Goal: Task Accomplishment & Management: Manage account settings

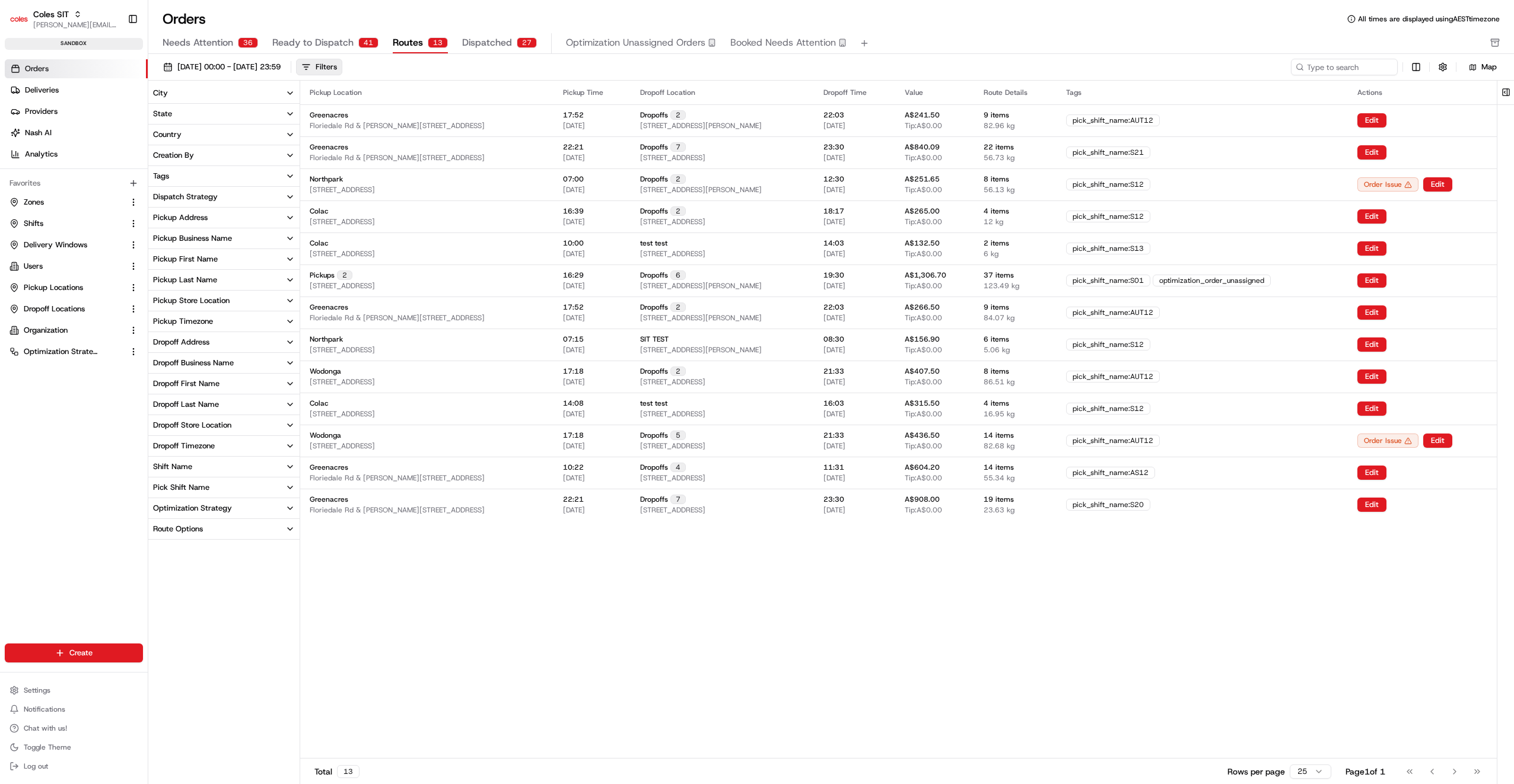
click at [324, 44] on span "Ready to Dispatch" at bounding box center [313, 43] width 82 height 14
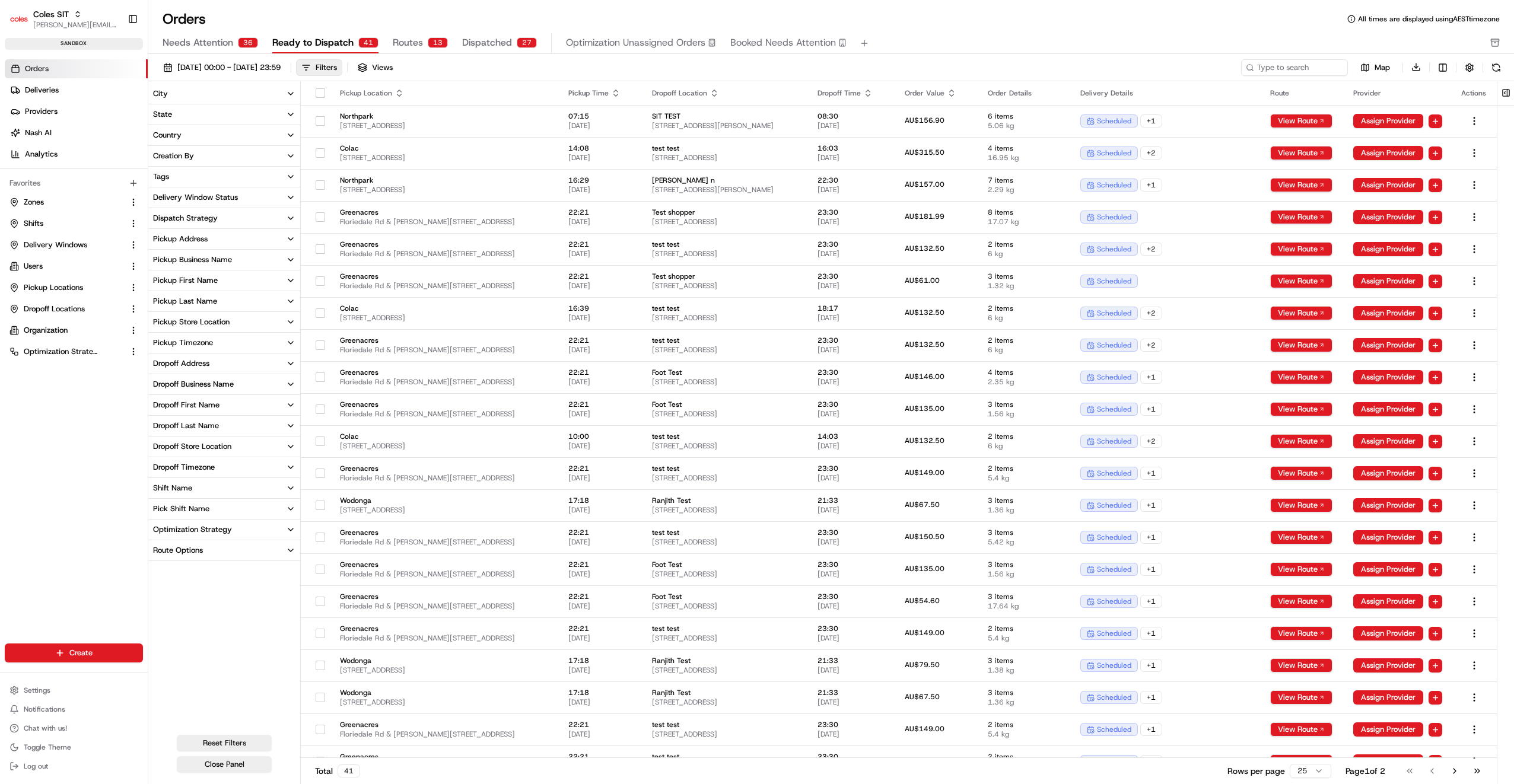
click at [416, 40] on span "Routes" at bounding box center [407, 43] width 30 height 14
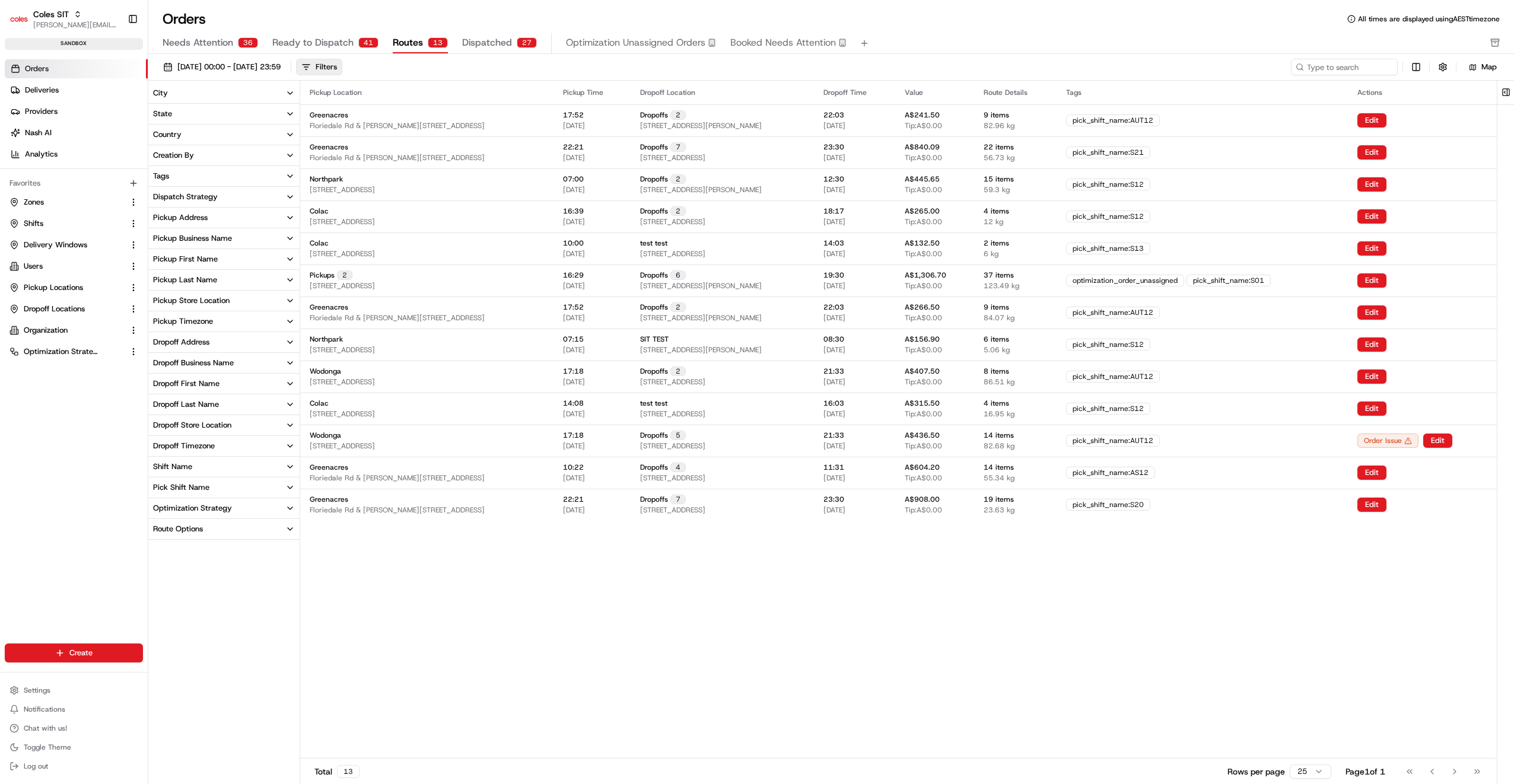
click at [200, 299] on div "Pickup Store Location" at bounding box center [191, 300] width 77 height 11
click at [155, 352] on button "Northpark" at bounding box center [155, 354] width 9 height 9
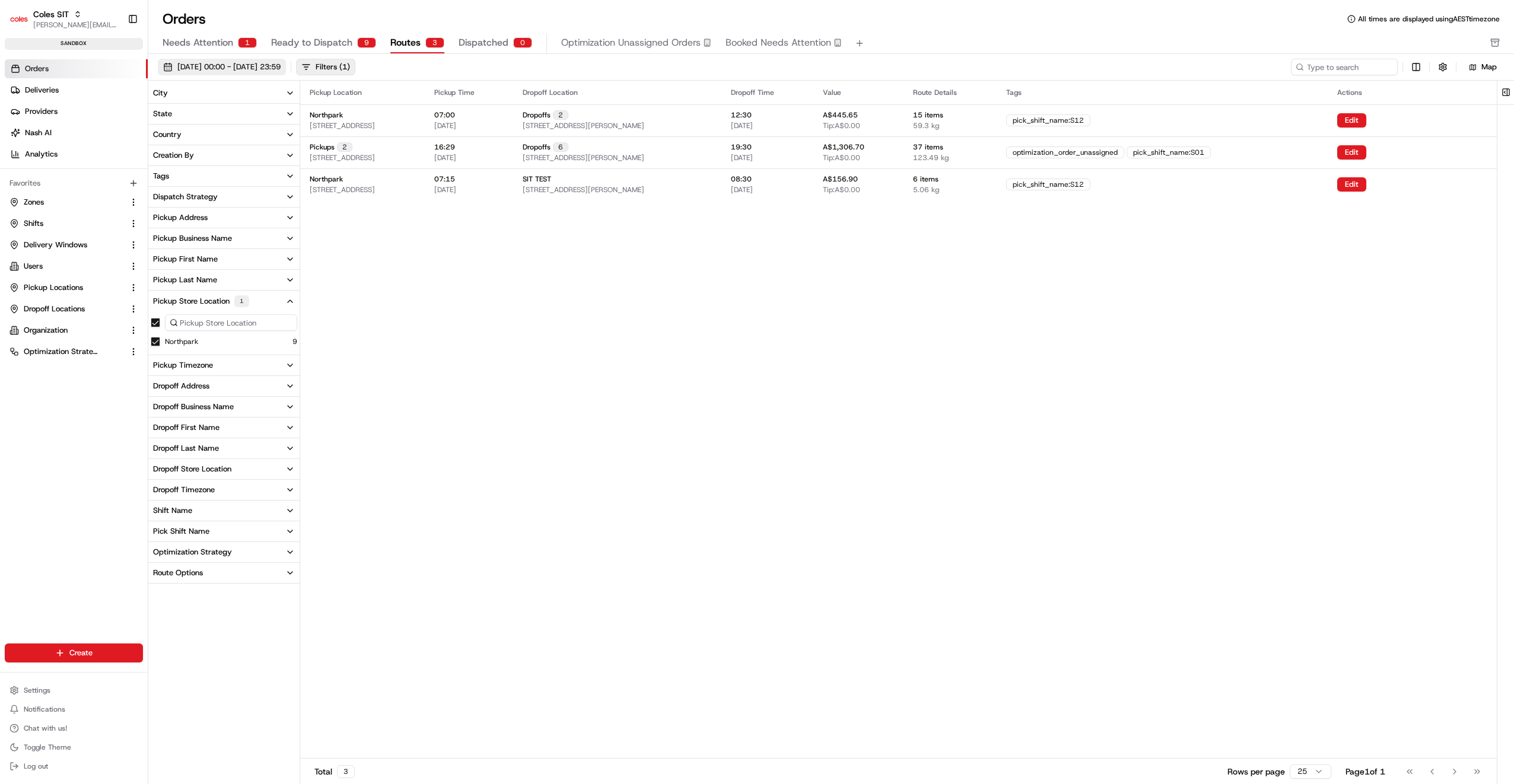
click at [281, 68] on span "21/08/2025 00:00 - 24/08/2025 23:59" at bounding box center [229, 67] width 103 height 11
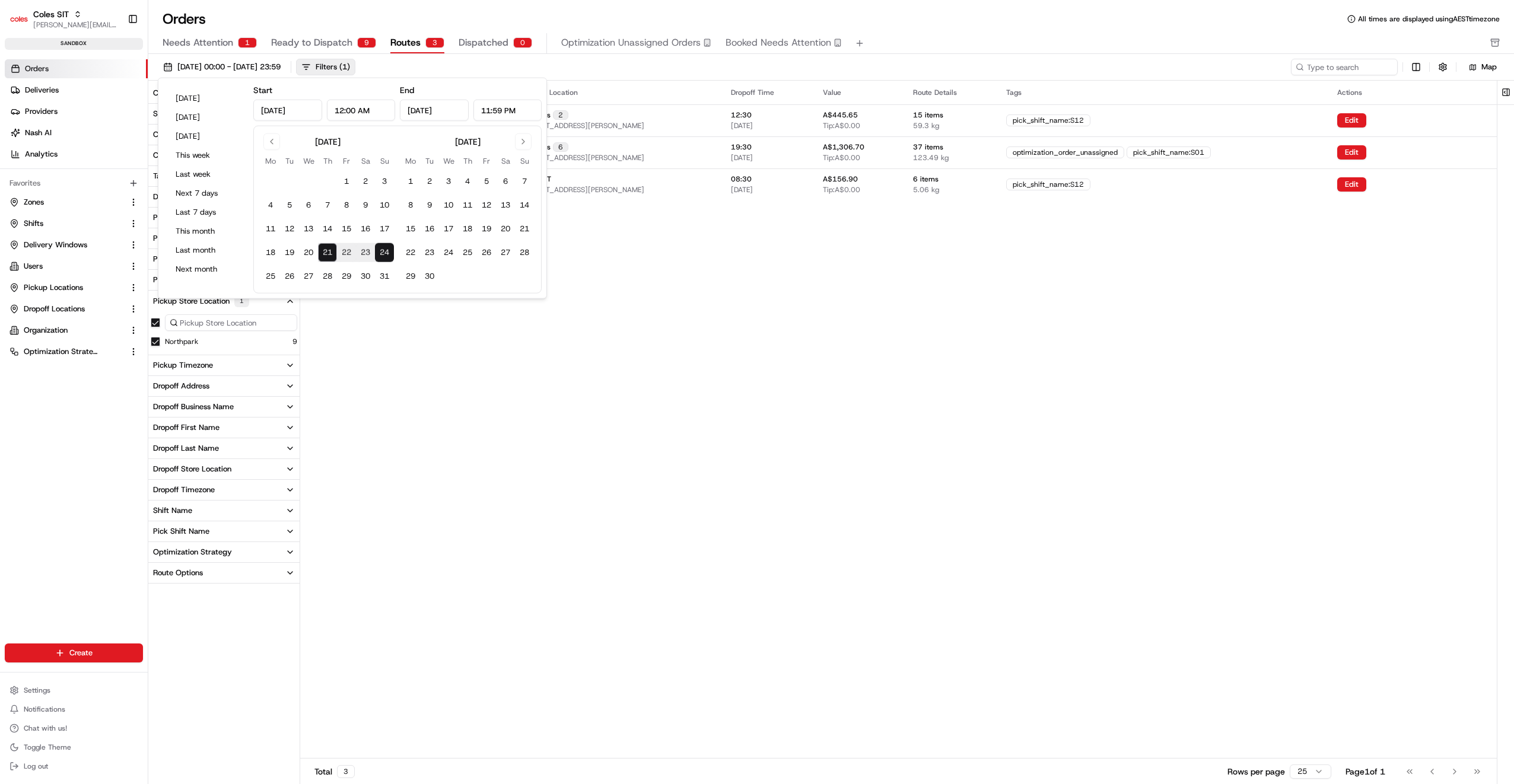
click at [363, 248] on button "23" at bounding box center [365, 252] width 19 height 19
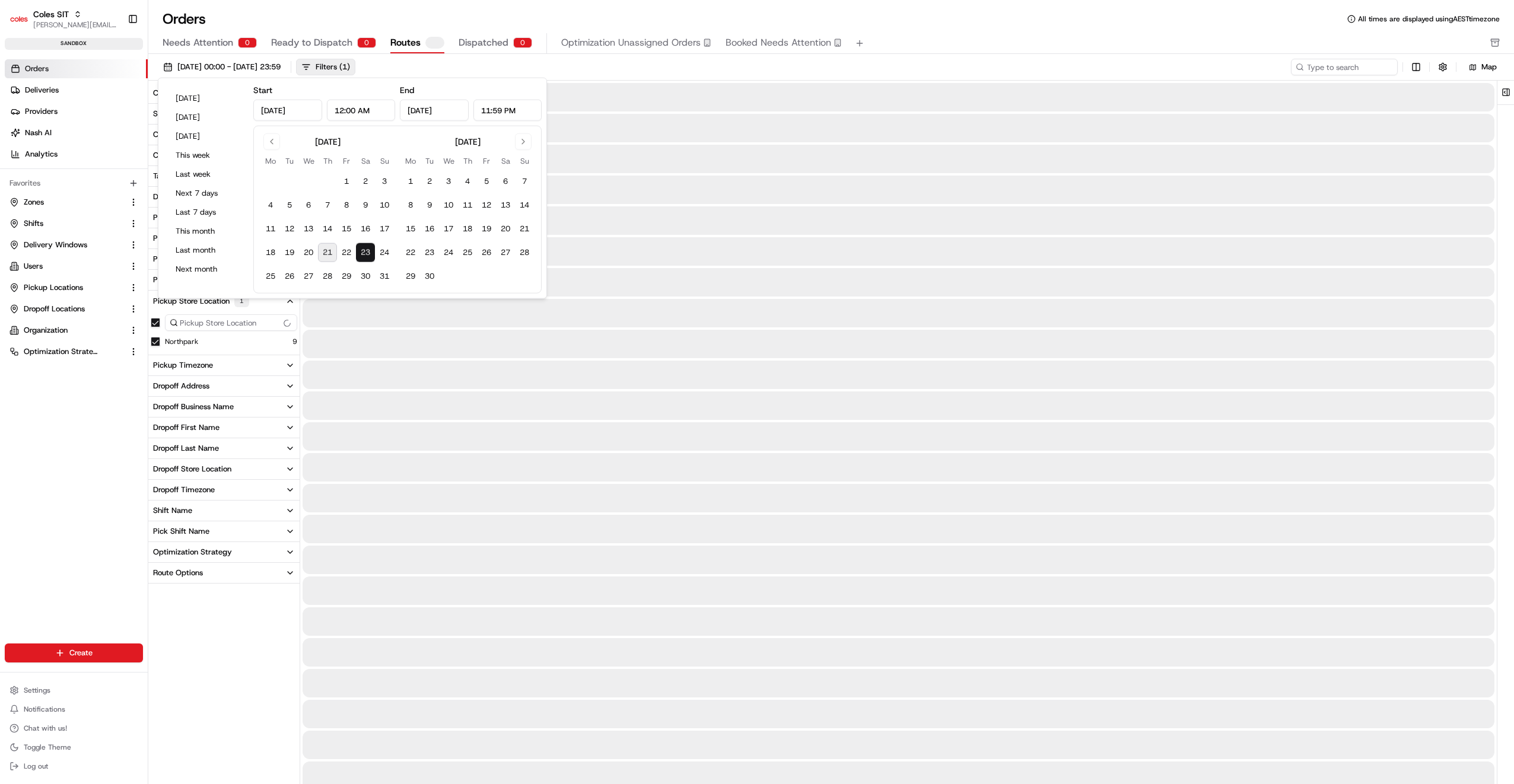
type input "Aug 23, 2025"
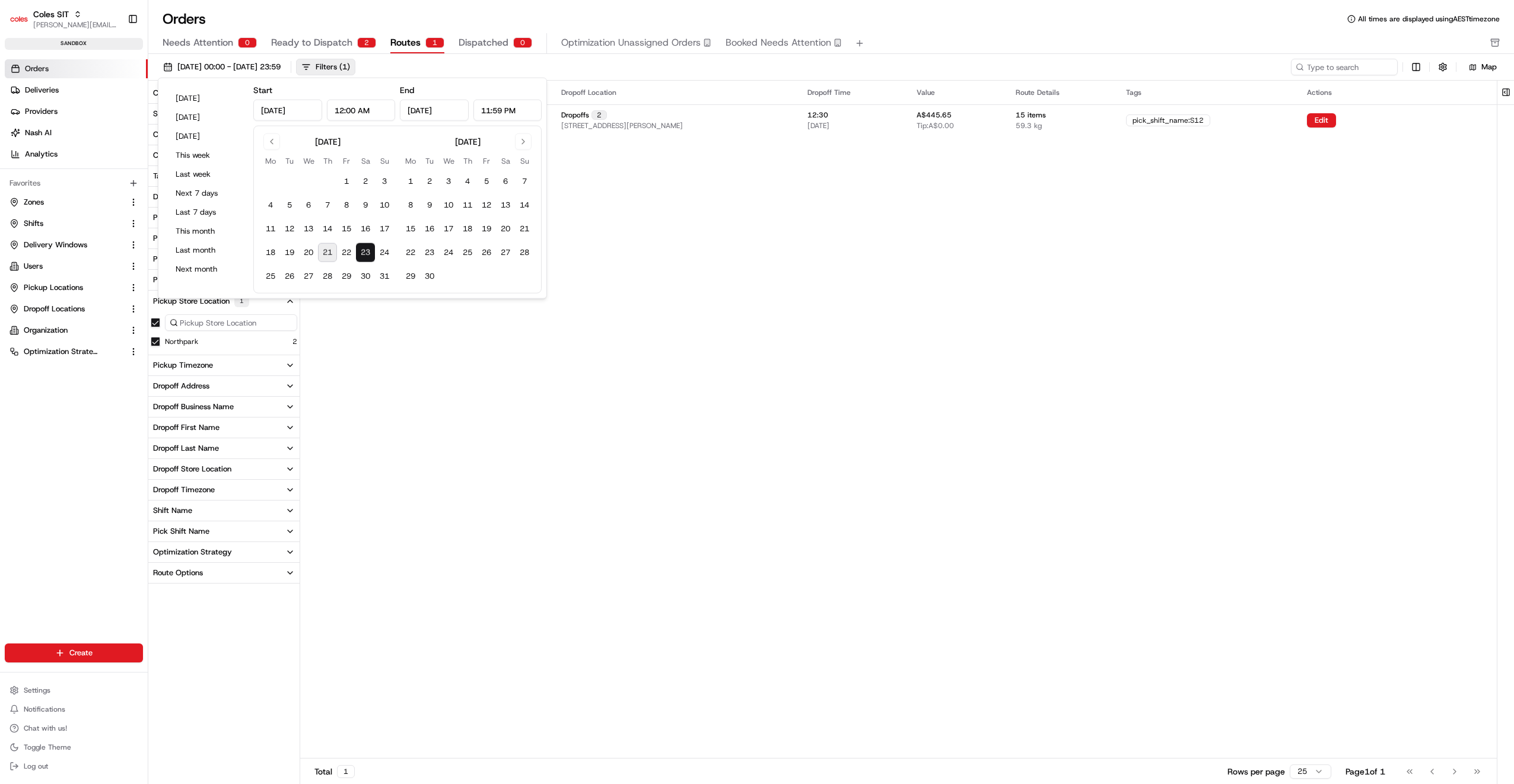
click at [485, 378] on div "Pickup Location Pickup Time Dropoff Location Dropoff Time Value Route Details T…" at bounding box center [899, 419] width 1197 height 677
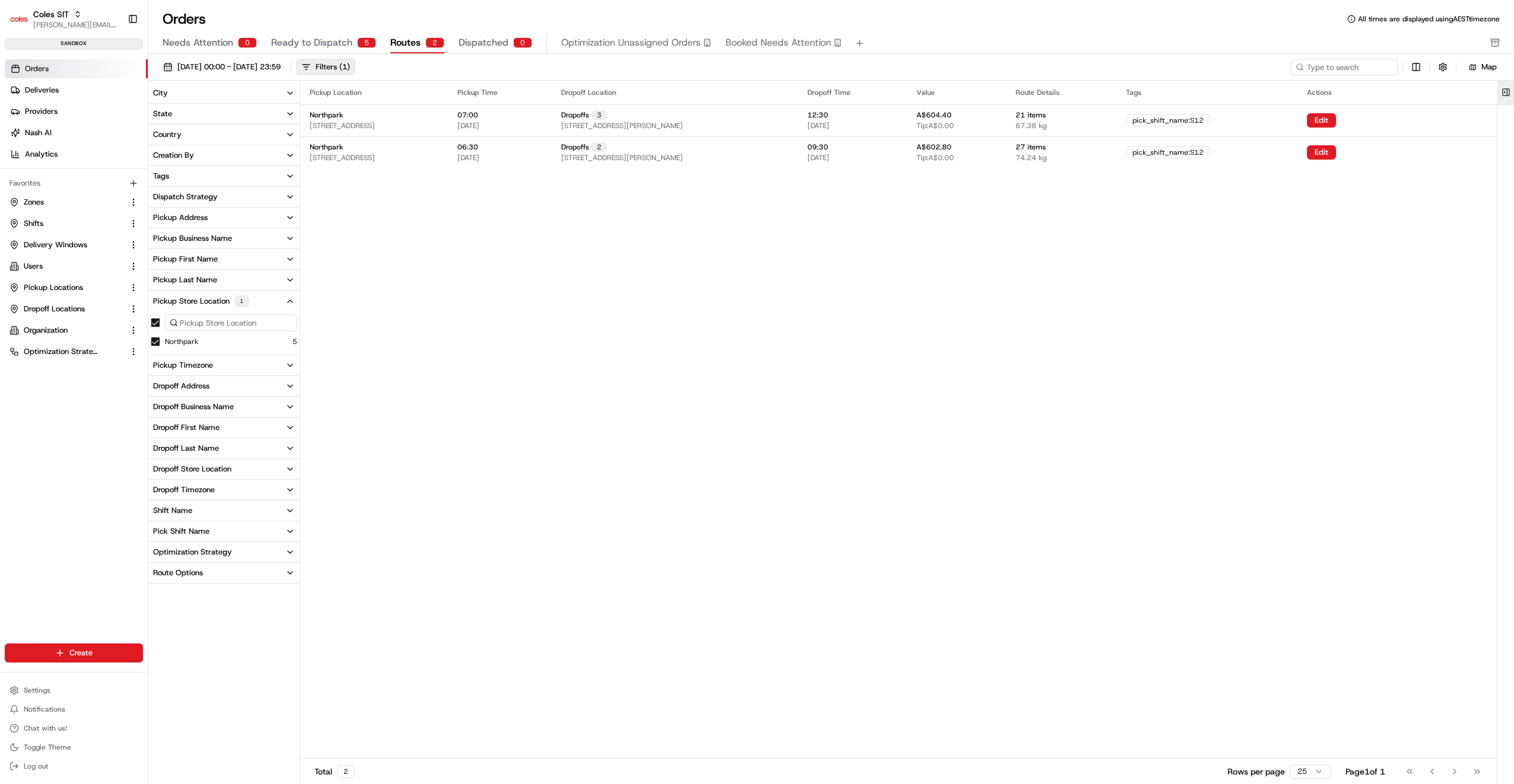
click at [1503, 91] on button at bounding box center [1506, 93] width 20 height 24
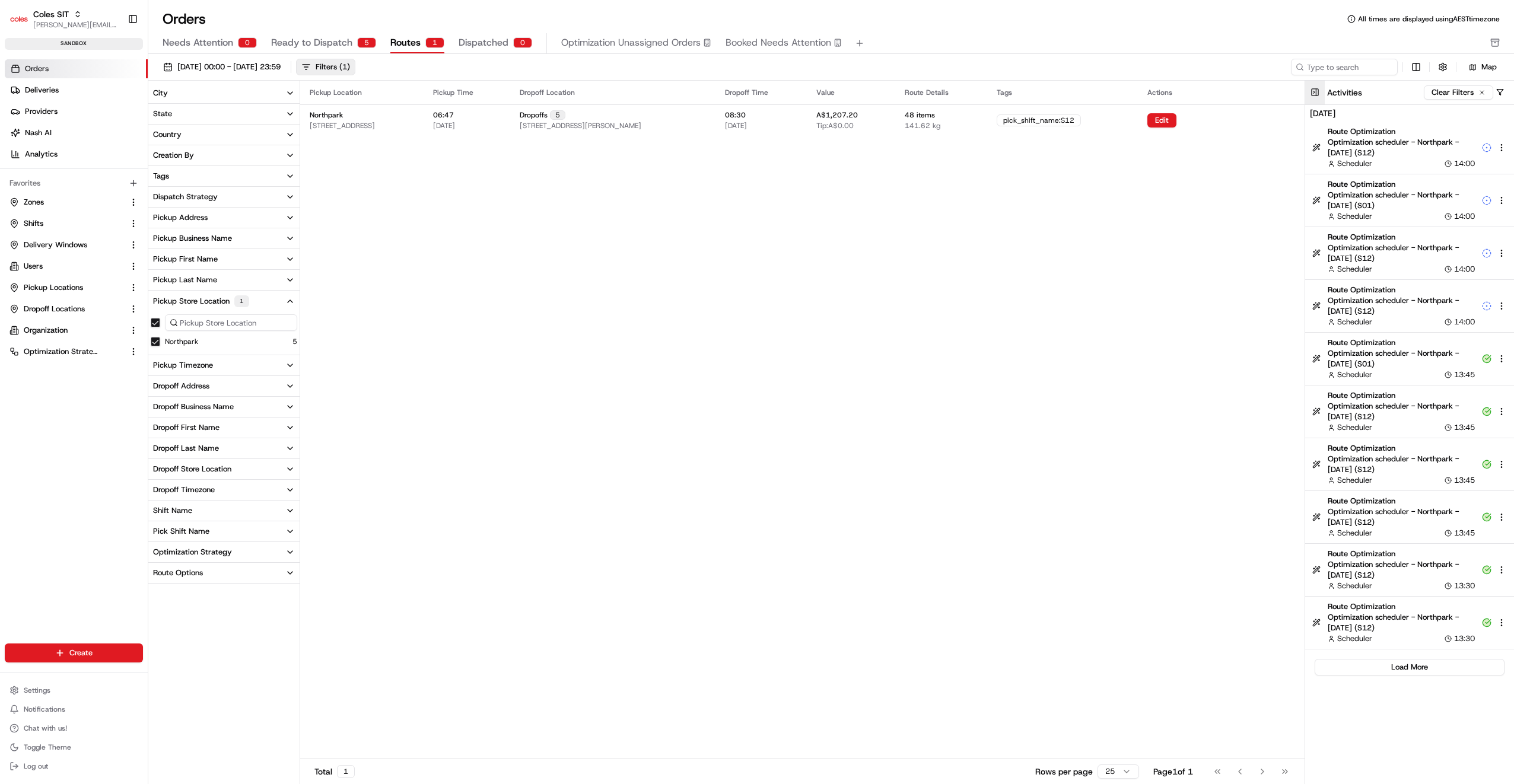
click at [1314, 94] on button at bounding box center [1315, 93] width 20 height 24
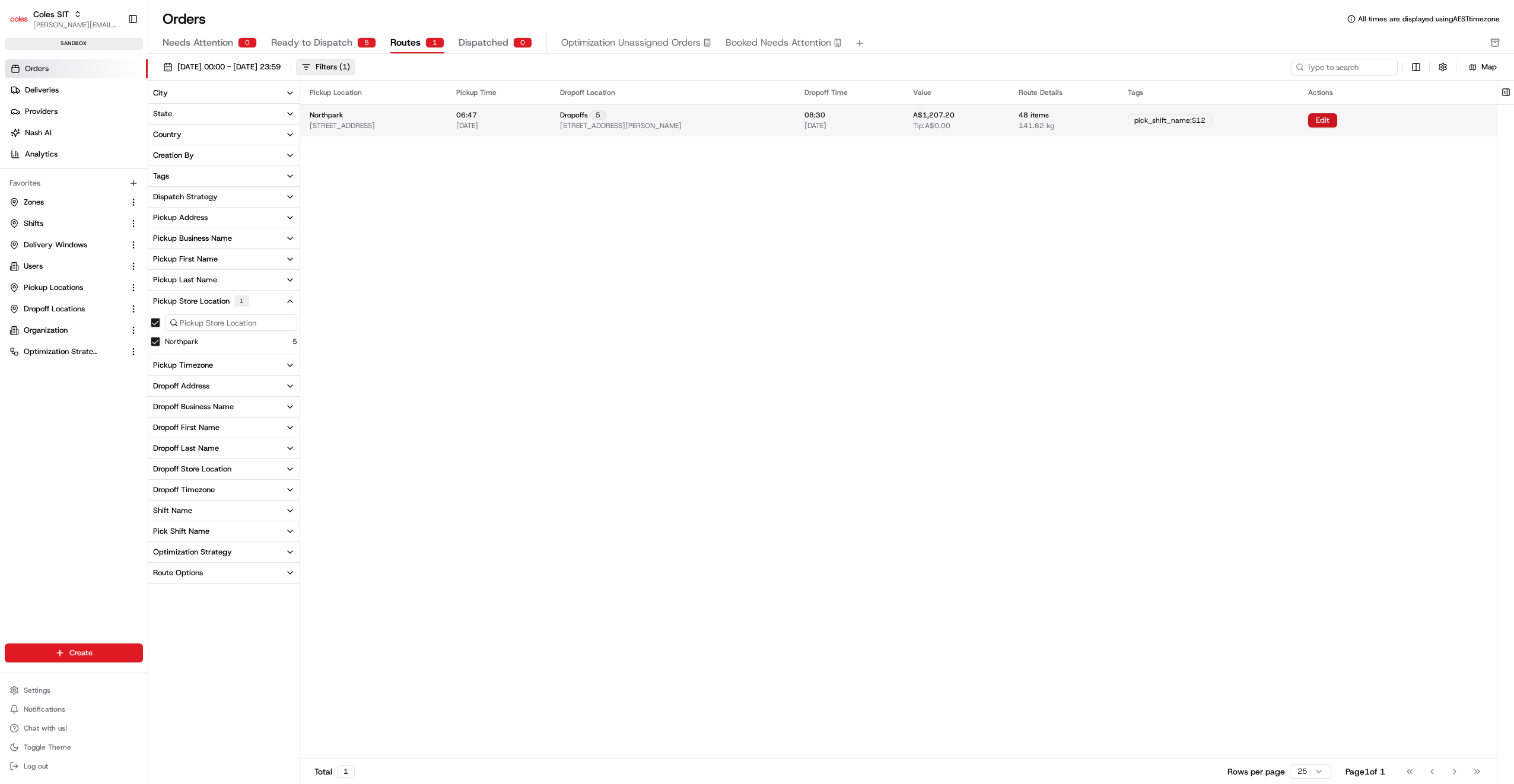
click at [1337, 122] on button "Edit" at bounding box center [1322, 120] width 29 height 14
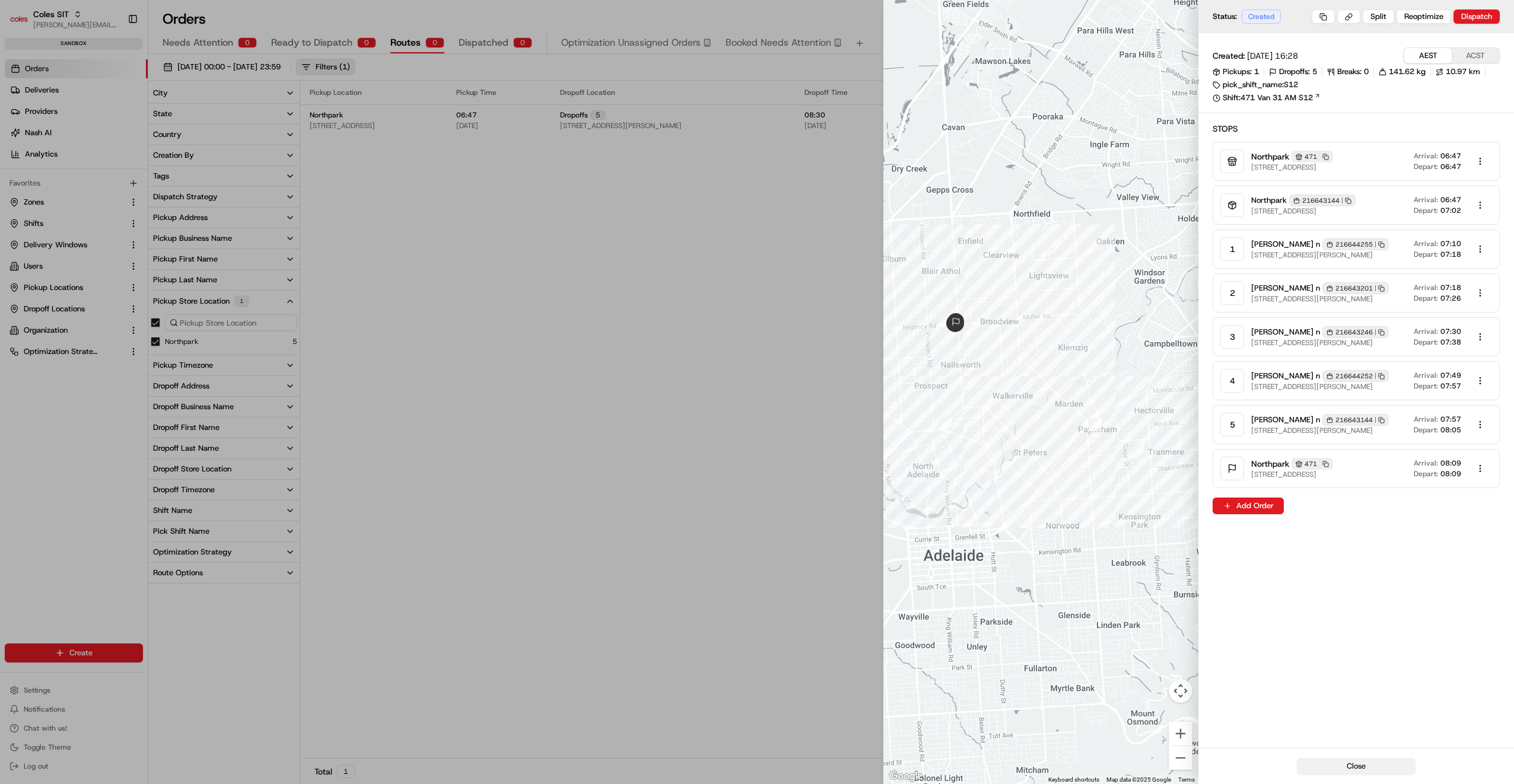
click at [1364, 767] on button "Close" at bounding box center [1356, 766] width 119 height 17
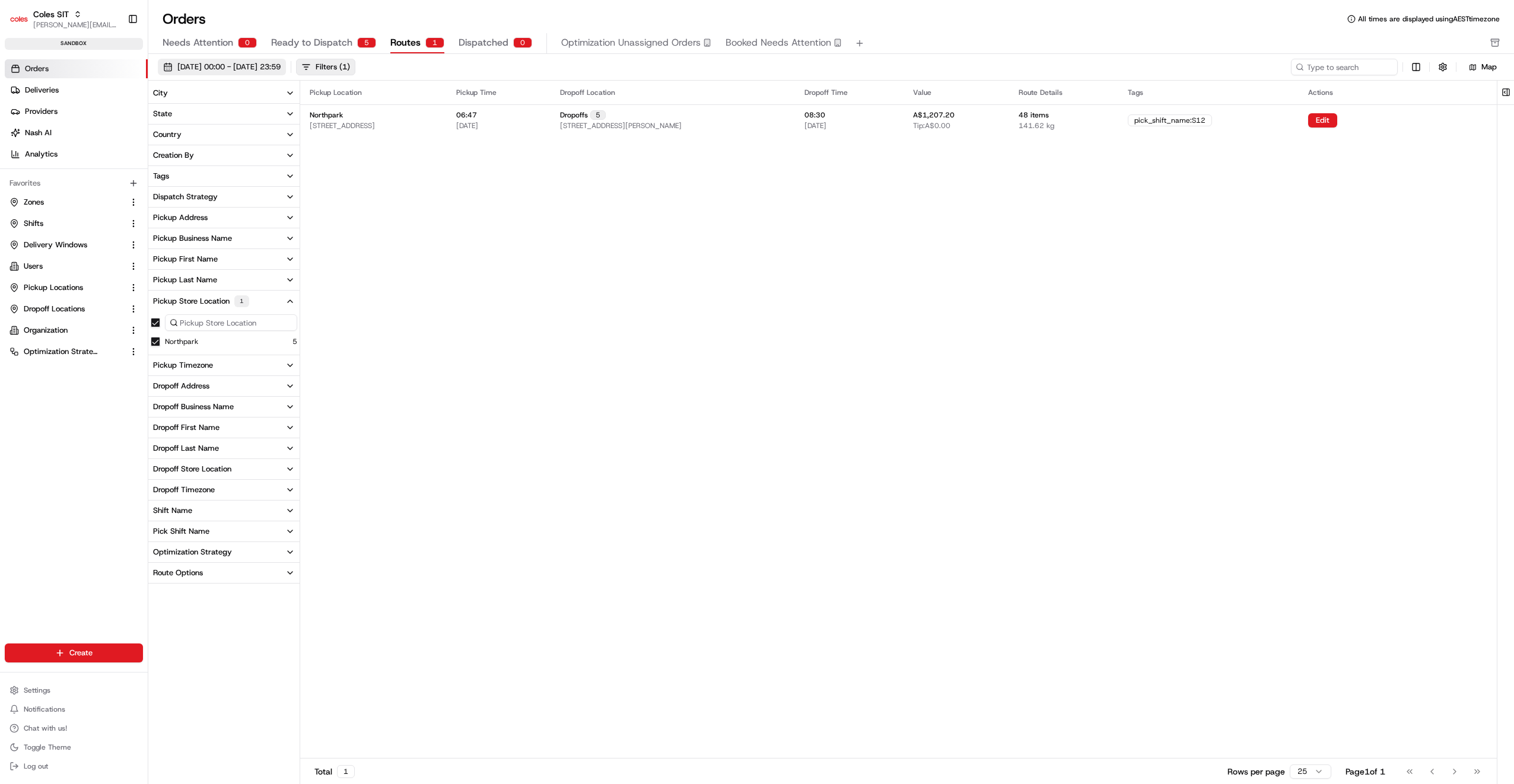
click at [281, 66] on span "23/08/2025 00:00 - 23/08/2025 23:59" at bounding box center [229, 67] width 103 height 11
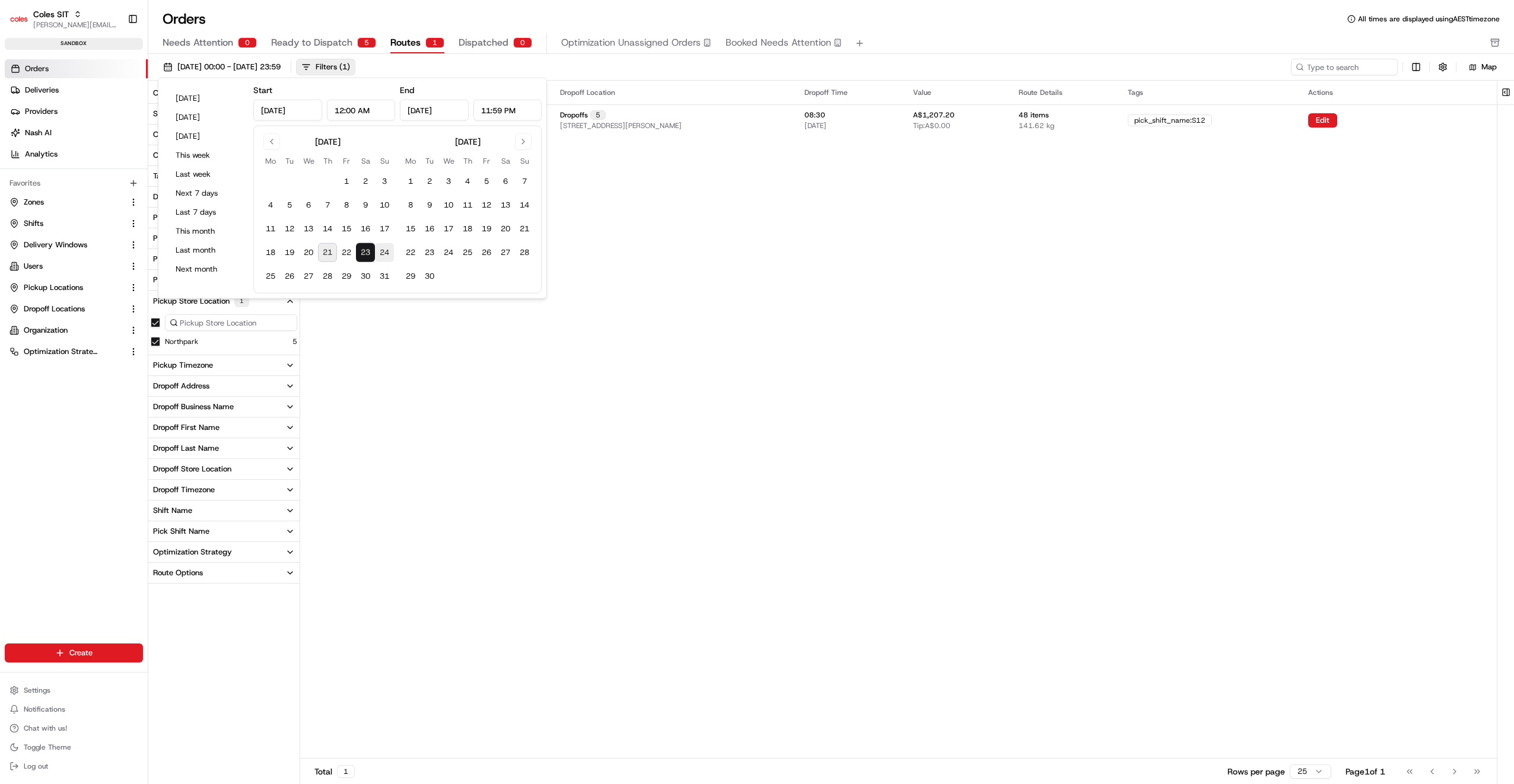
click at [385, 251] on button "24" at bounding box center [384, 252] width 19 height 19
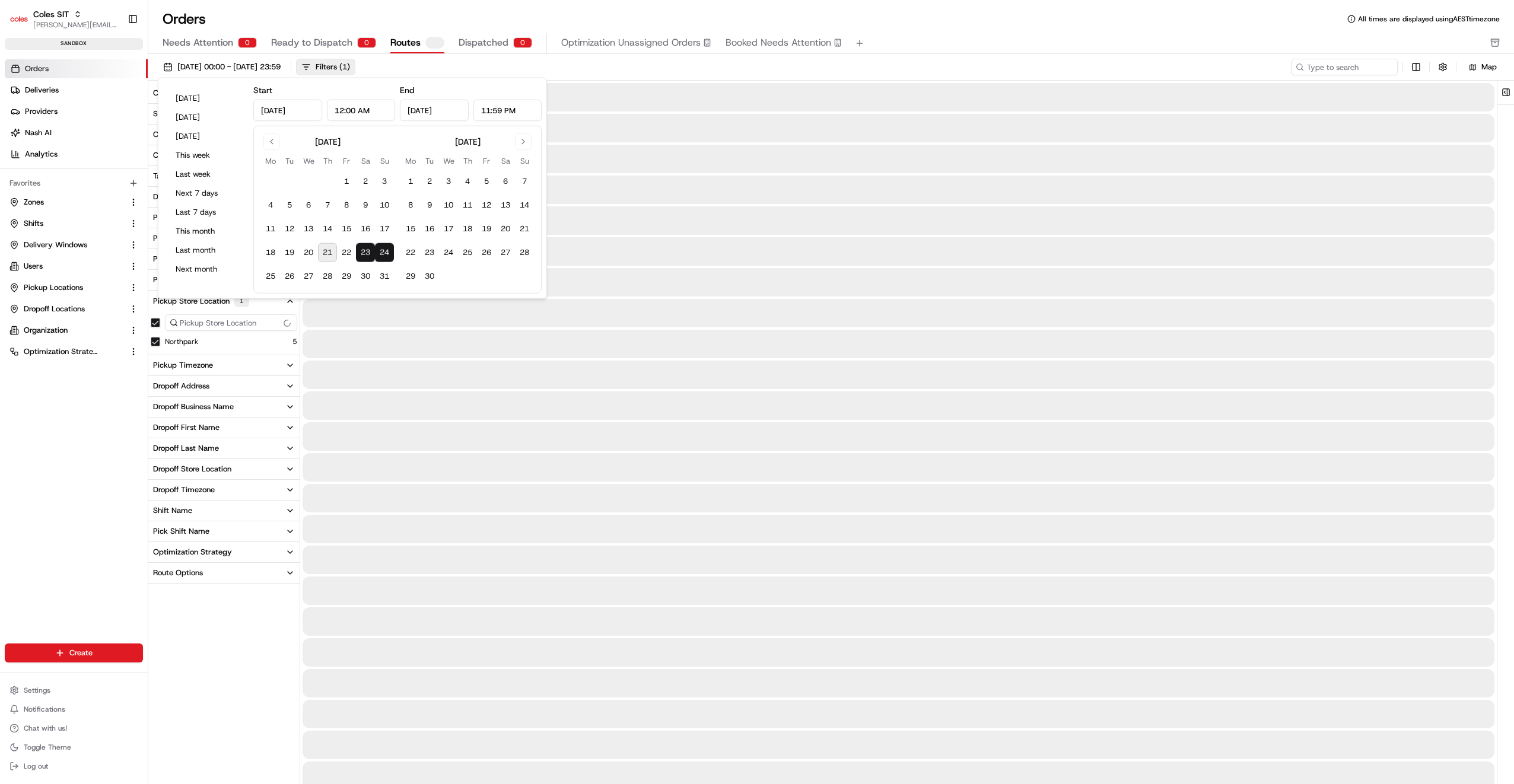
type input "Aug 24, 2025"
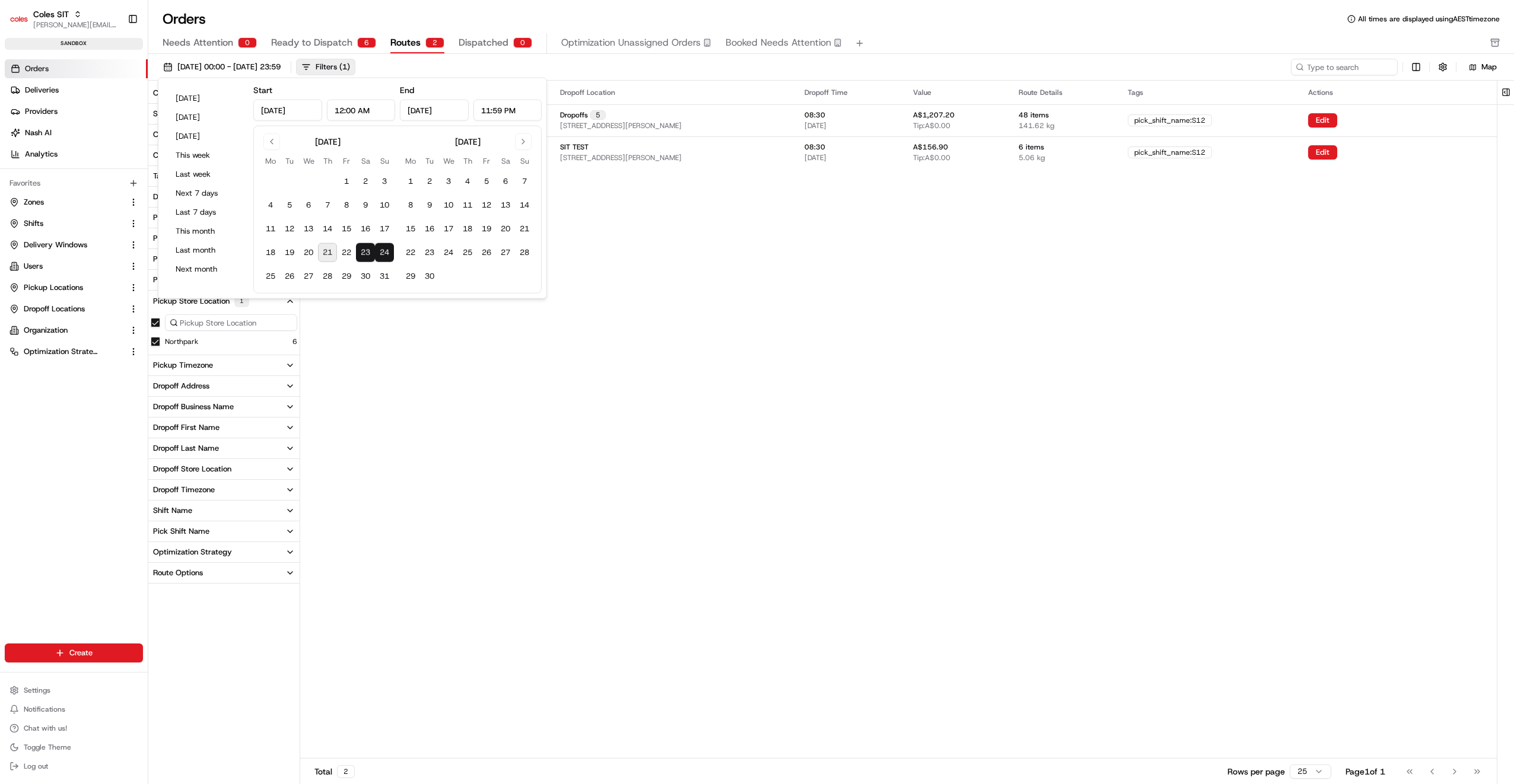
click at [645, 218] on div "Pickup Location Pickup Time Dropoff Location Dropoff Time Value Route Details T…" at bounding box center [899, 419] width 1197 height 677
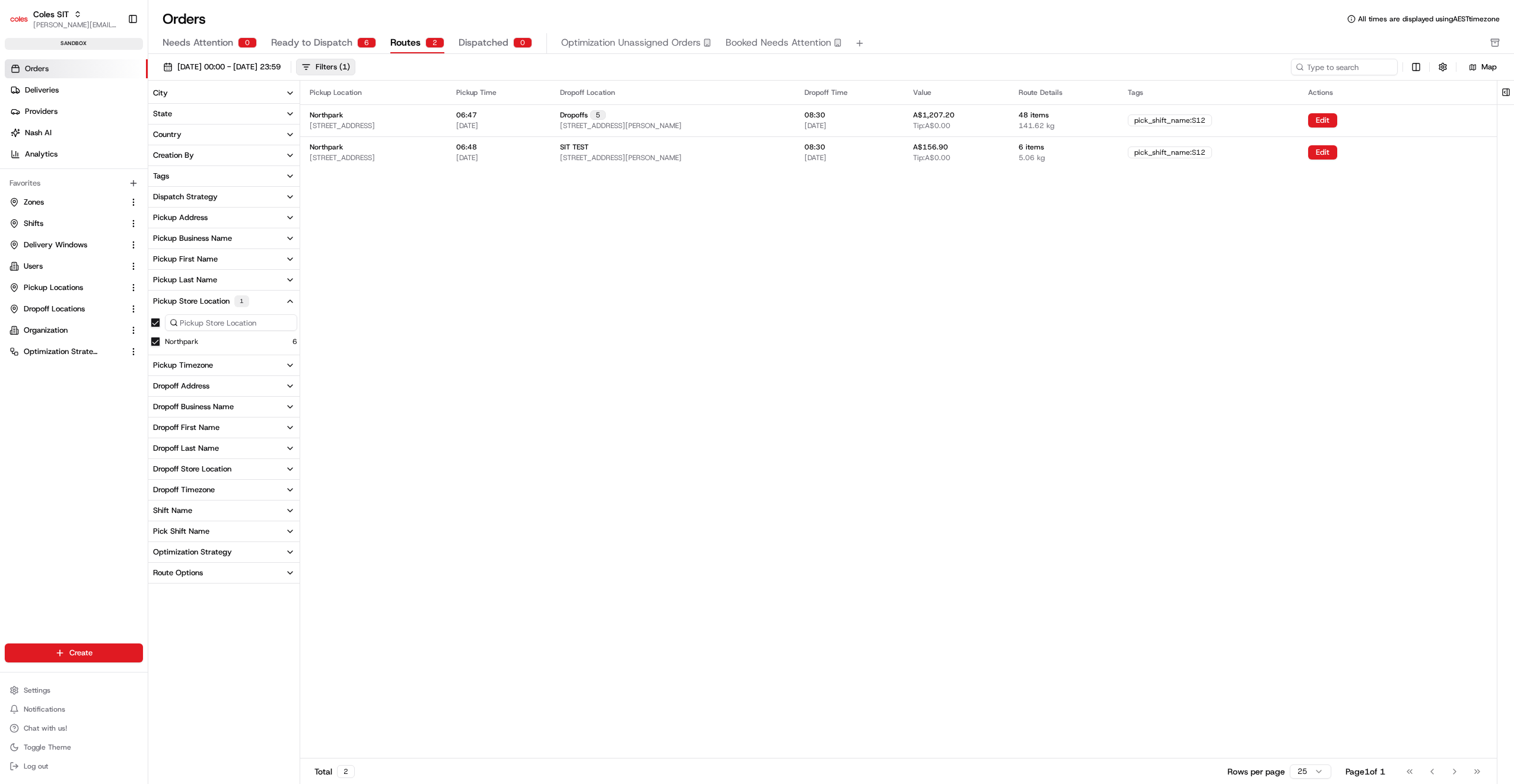
click at [1236, 278] on div "Pickup Location Pickup Time Dropoff Location Dropoff Time Value Route Details T…" at bounding box center [899, 419] width 1197 height 677
click at [1337, 153] on button "Edit" at bounding box center [1322, 153] width 29 height 14
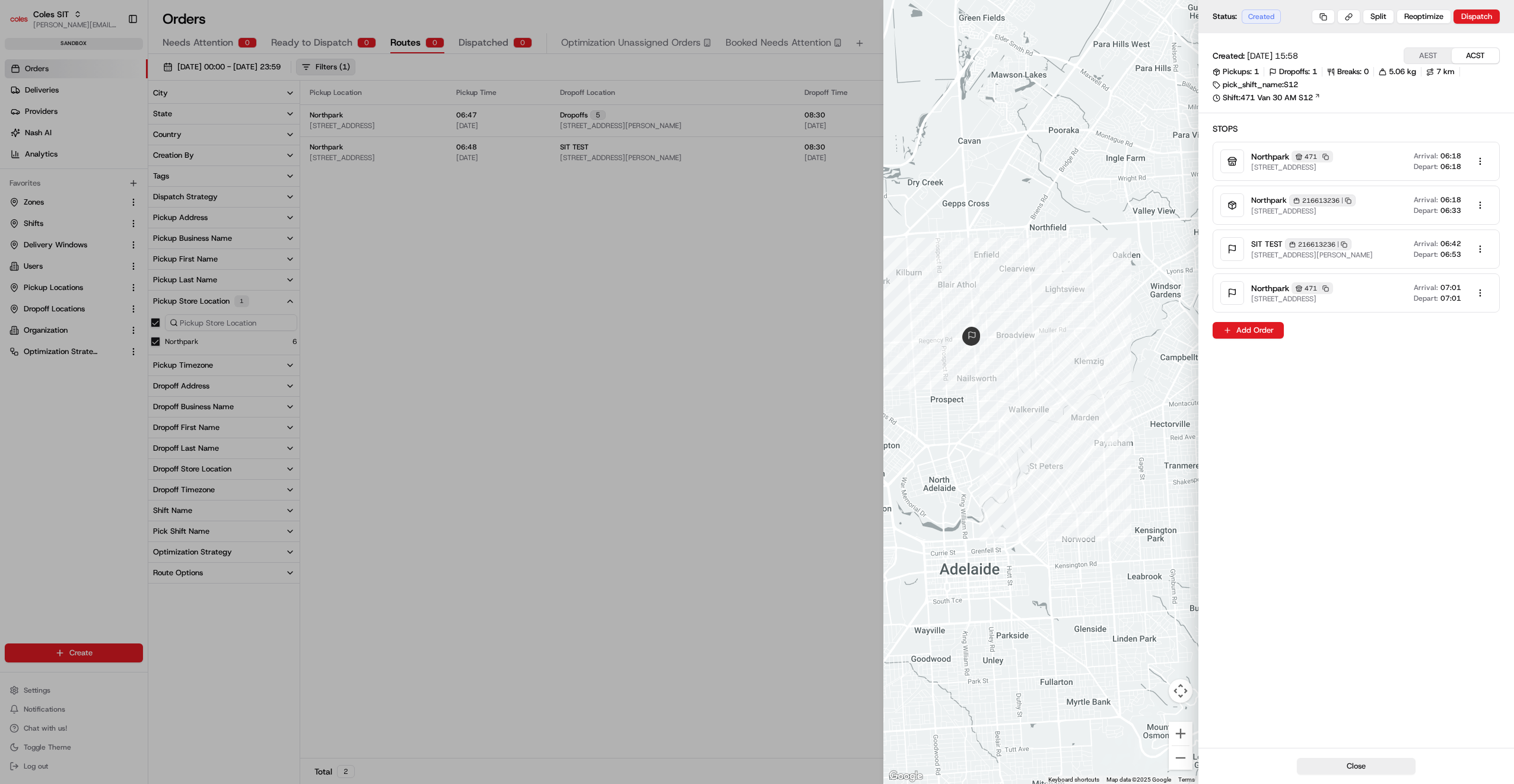
click at [1470, 58] on button "ACST" at bounding box center [1475, 56] width 47 height 15
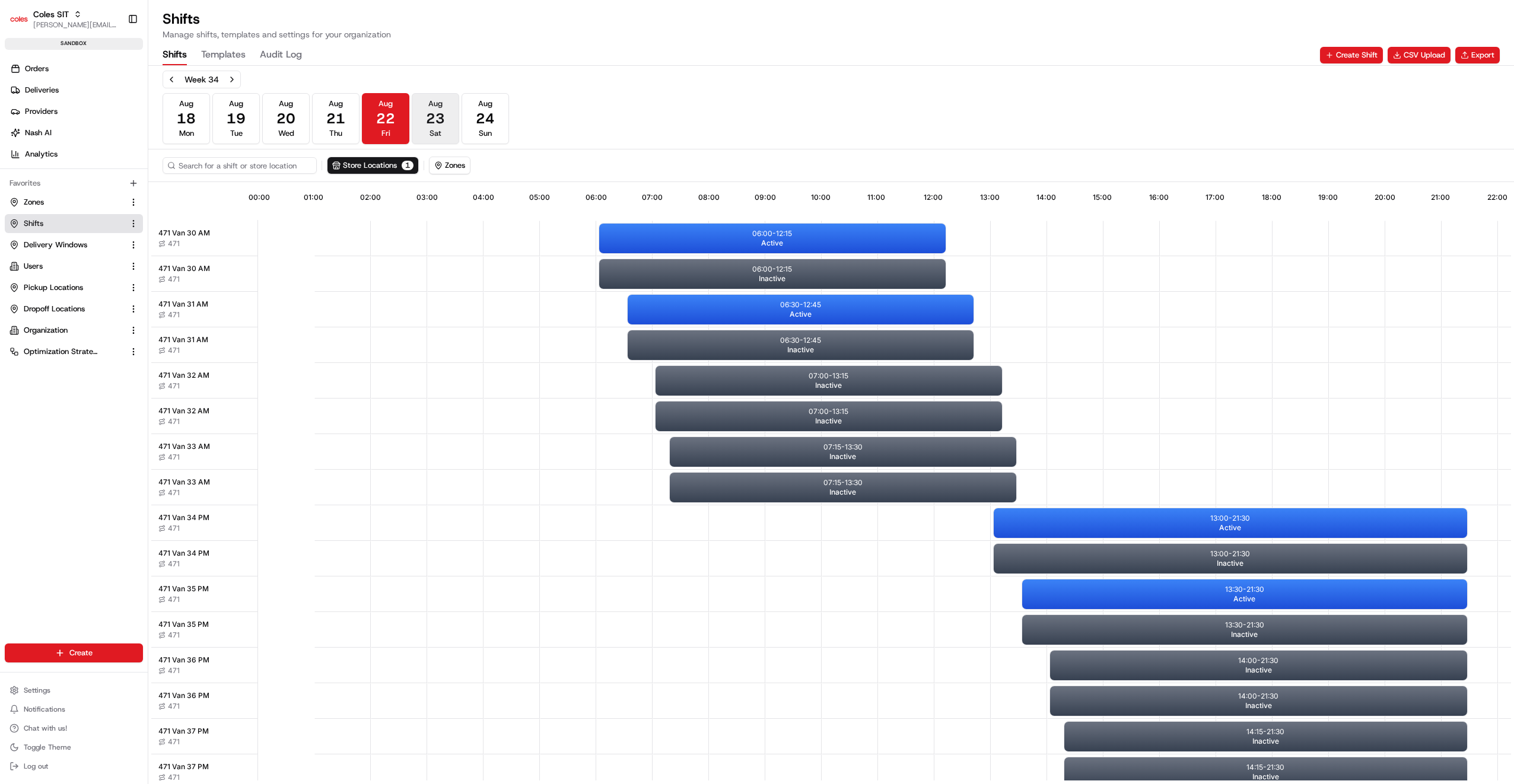
scroll to position [0, 105]
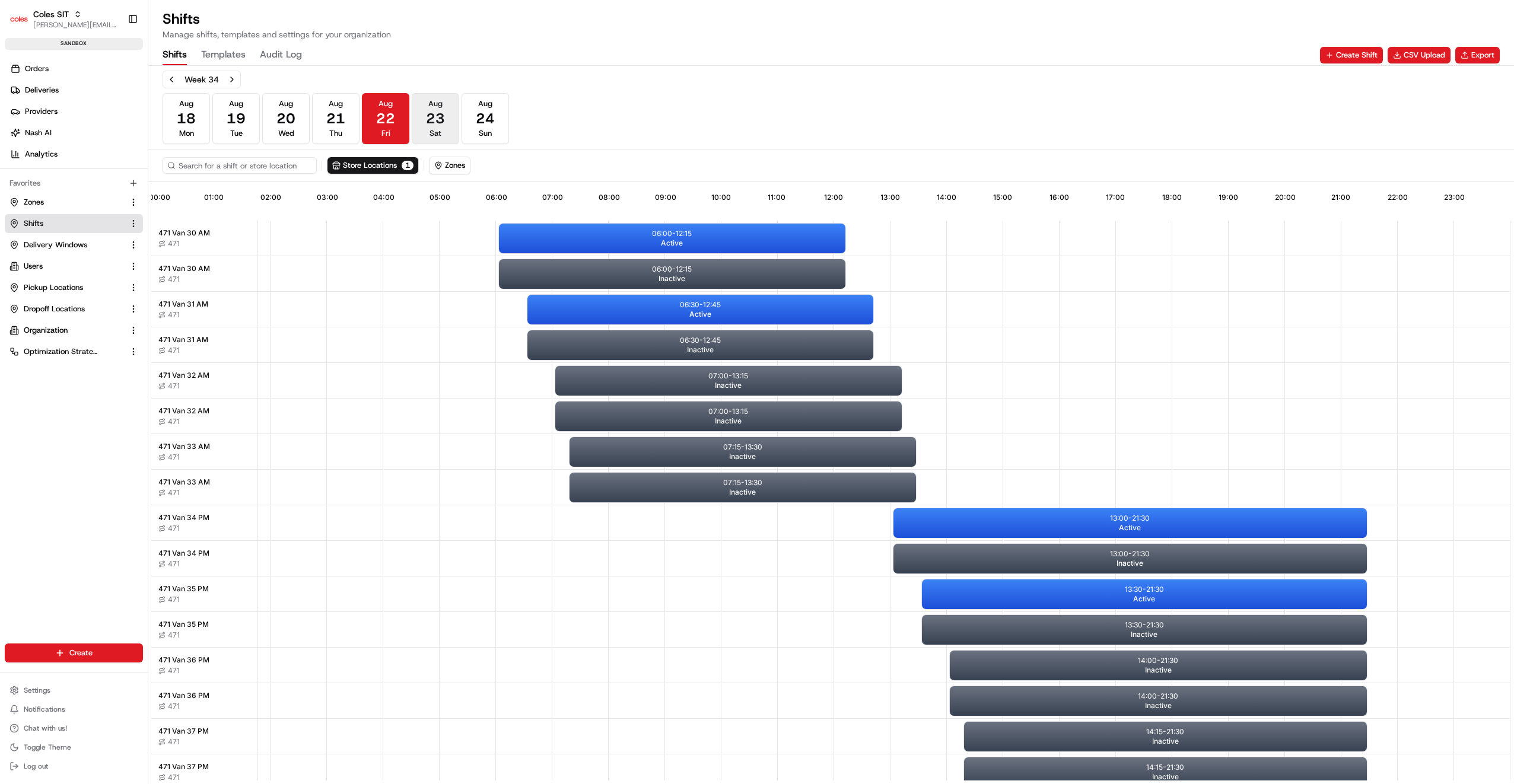
click at [435, 116] on span "23" at bounding box center [435, 118] width 19 height 19
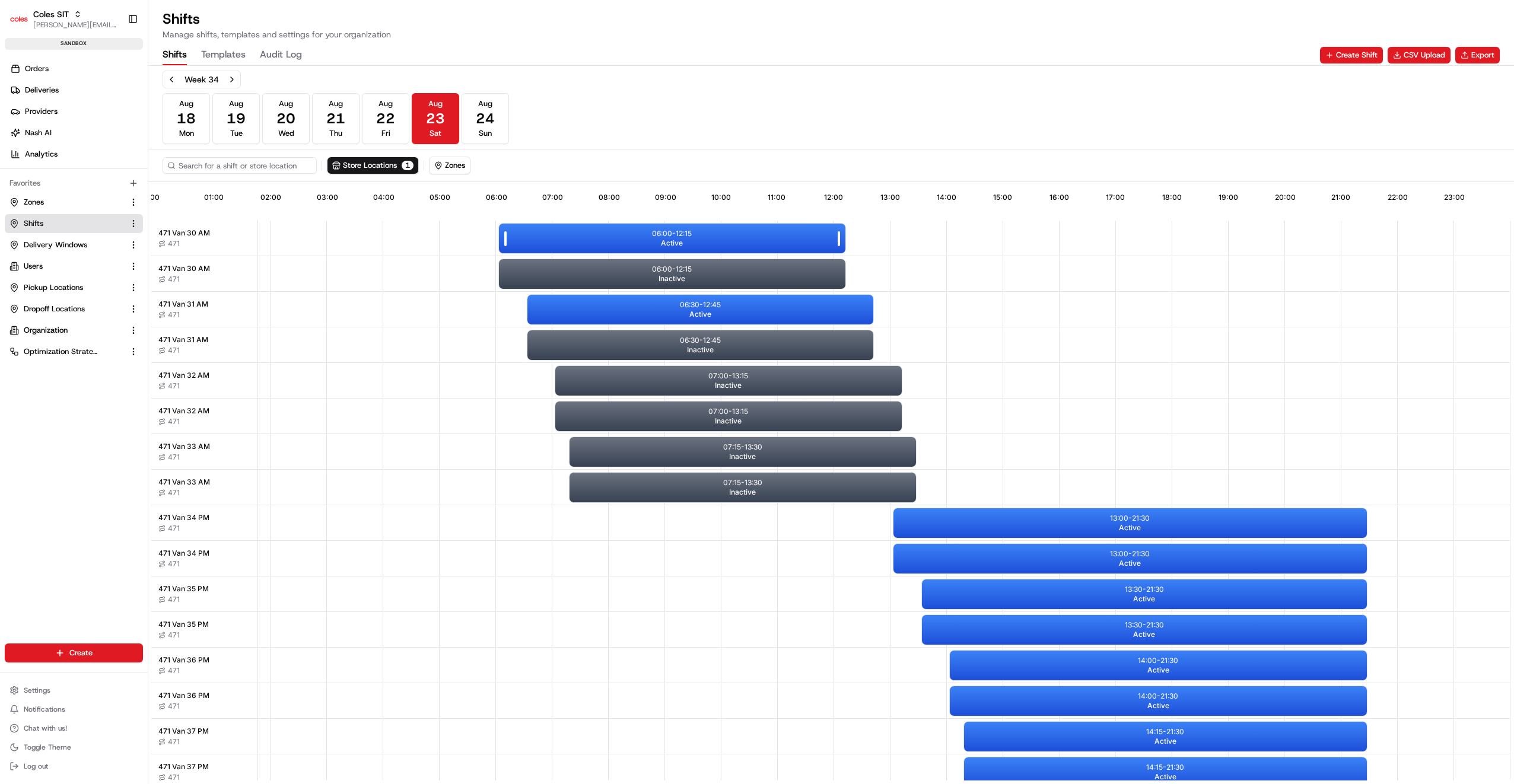
click at [674, 236] on p "06:00 - 12:15" at bounding box center [672, 233] width 40 height 9
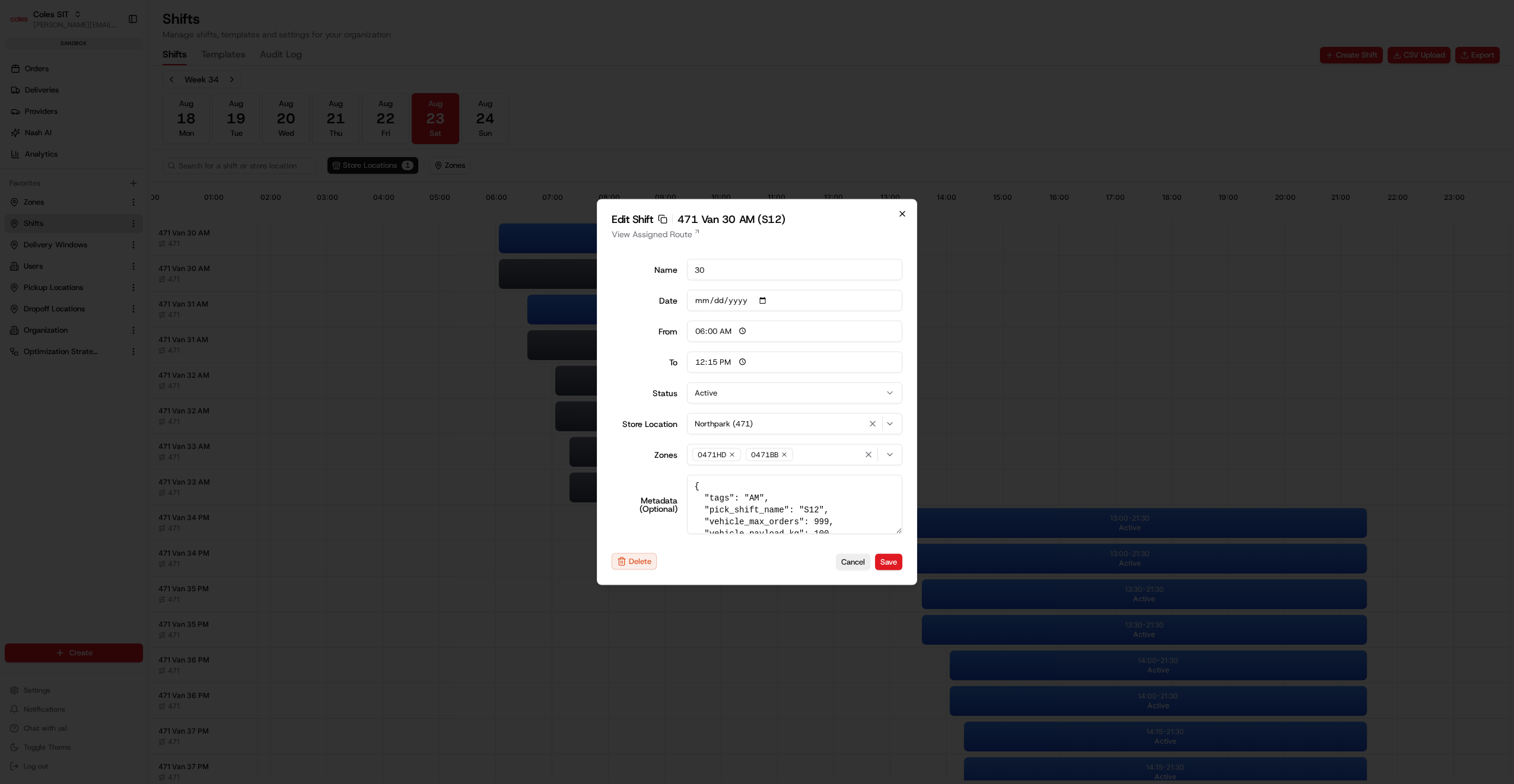
click at [899, 215] on icon "button" at bounding box center [902, 214] width 9 height 9
type input "14:00"
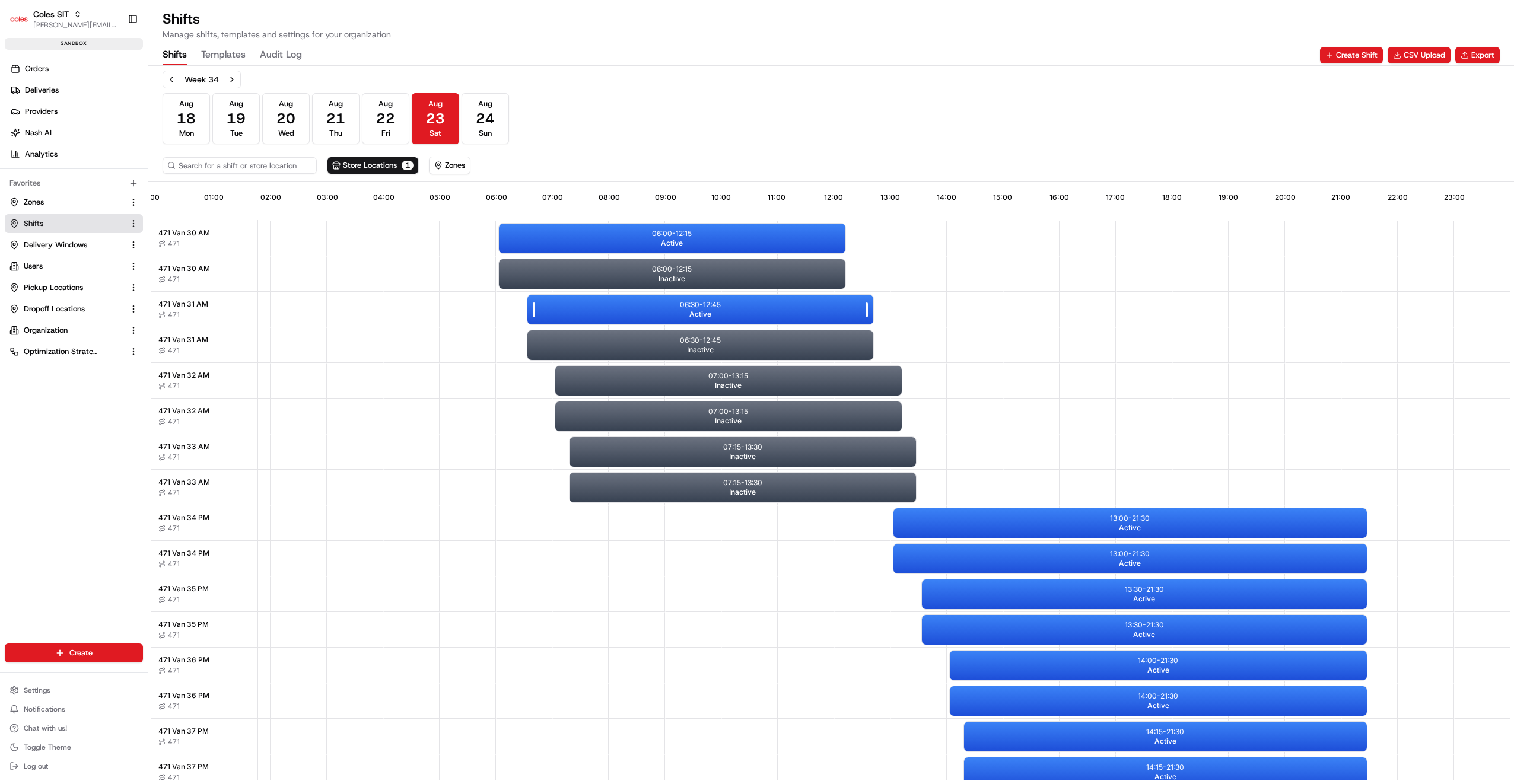
click at [723, 309] on div "06:30 - 12:45 Active" at bounding box center [700, 309] width 347 height 30
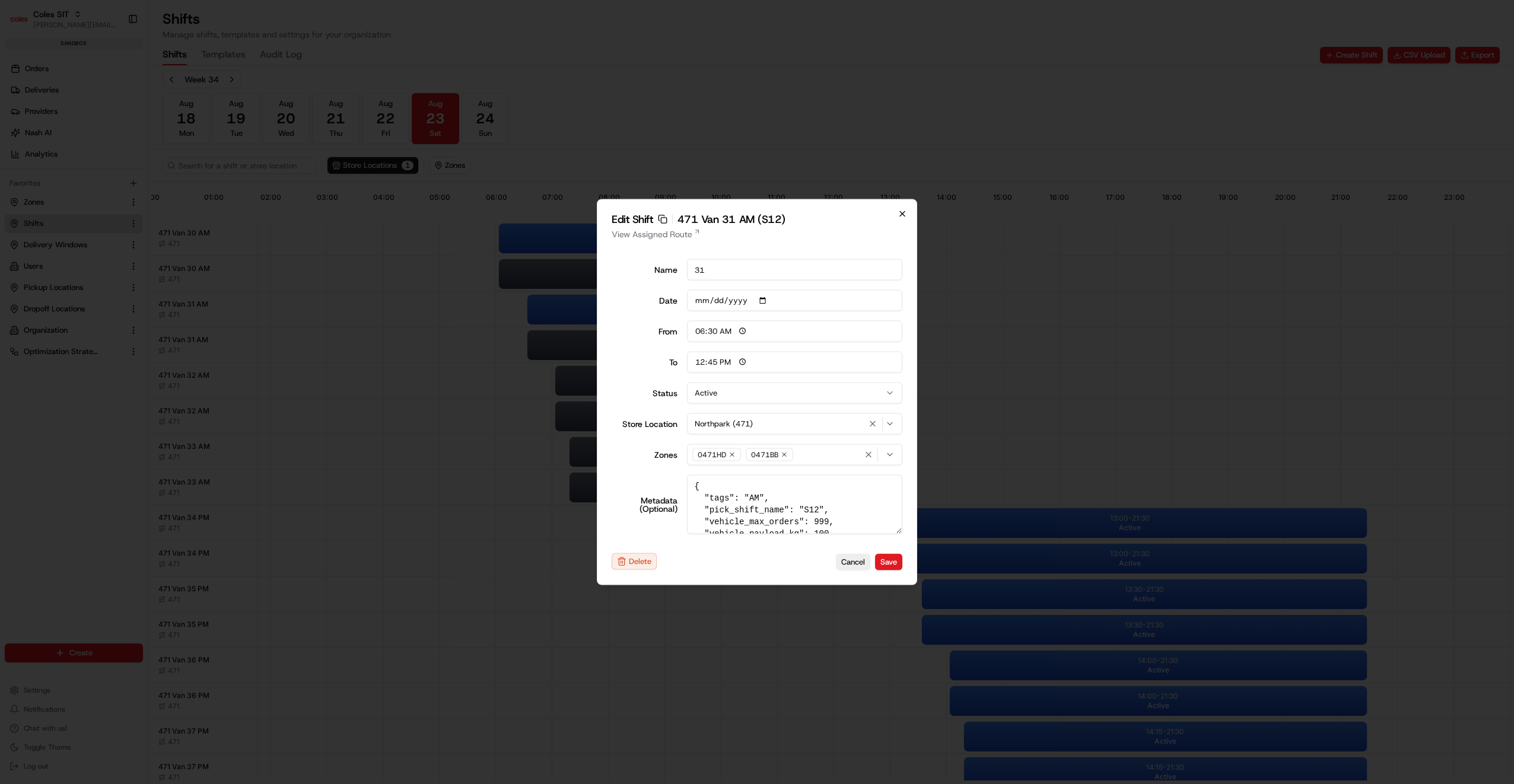
click at [902, 211] on icon "button" at bounding box center [902, 214] width 9 height 9
type input "06:00"
type input "14:00"
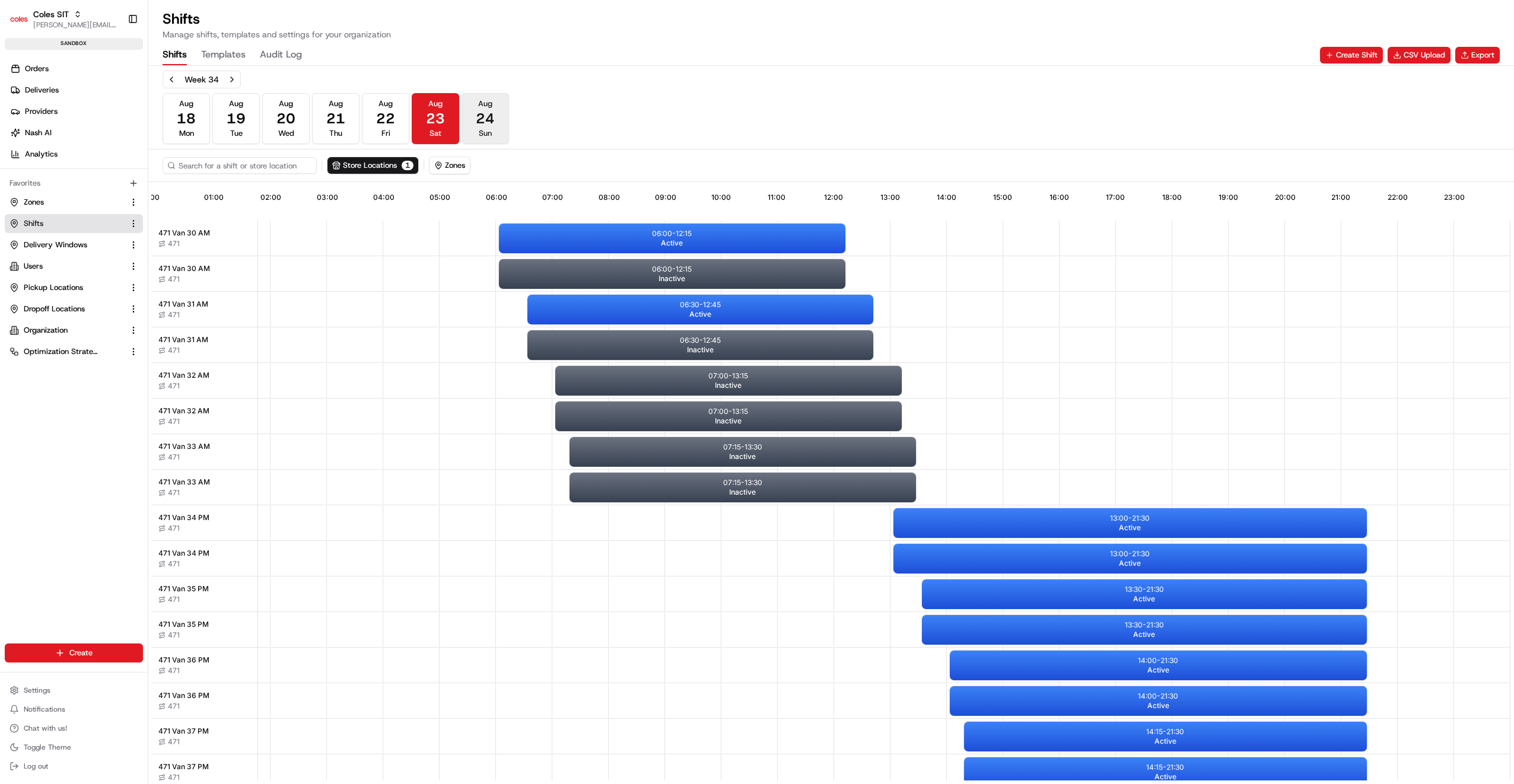
click at [480, 128] on span "Sun" at bounding box center [485, 133] width 13 height 11
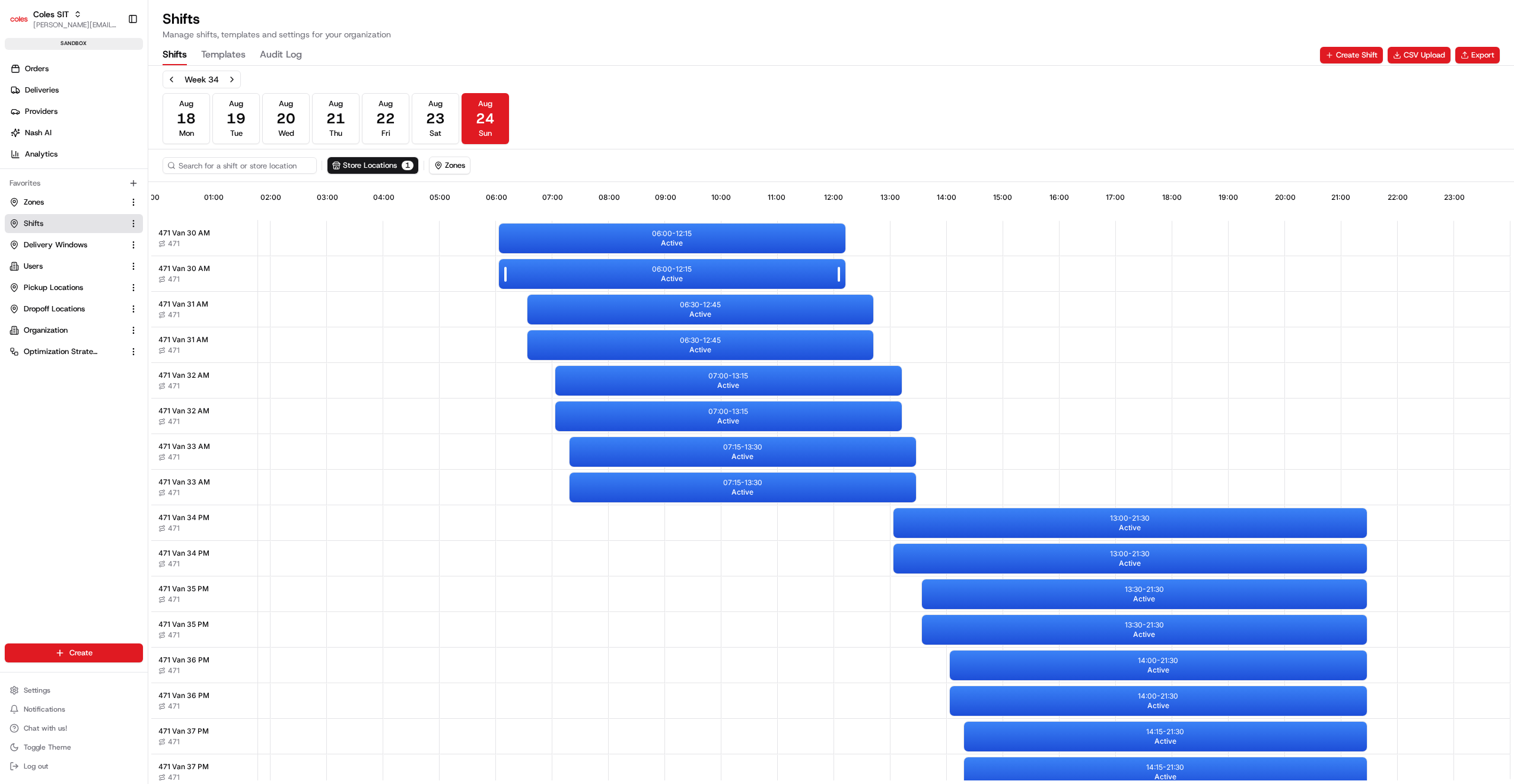
click at [661, 274] on span "Active" at bounding box center [672, 278] width 22 height 9
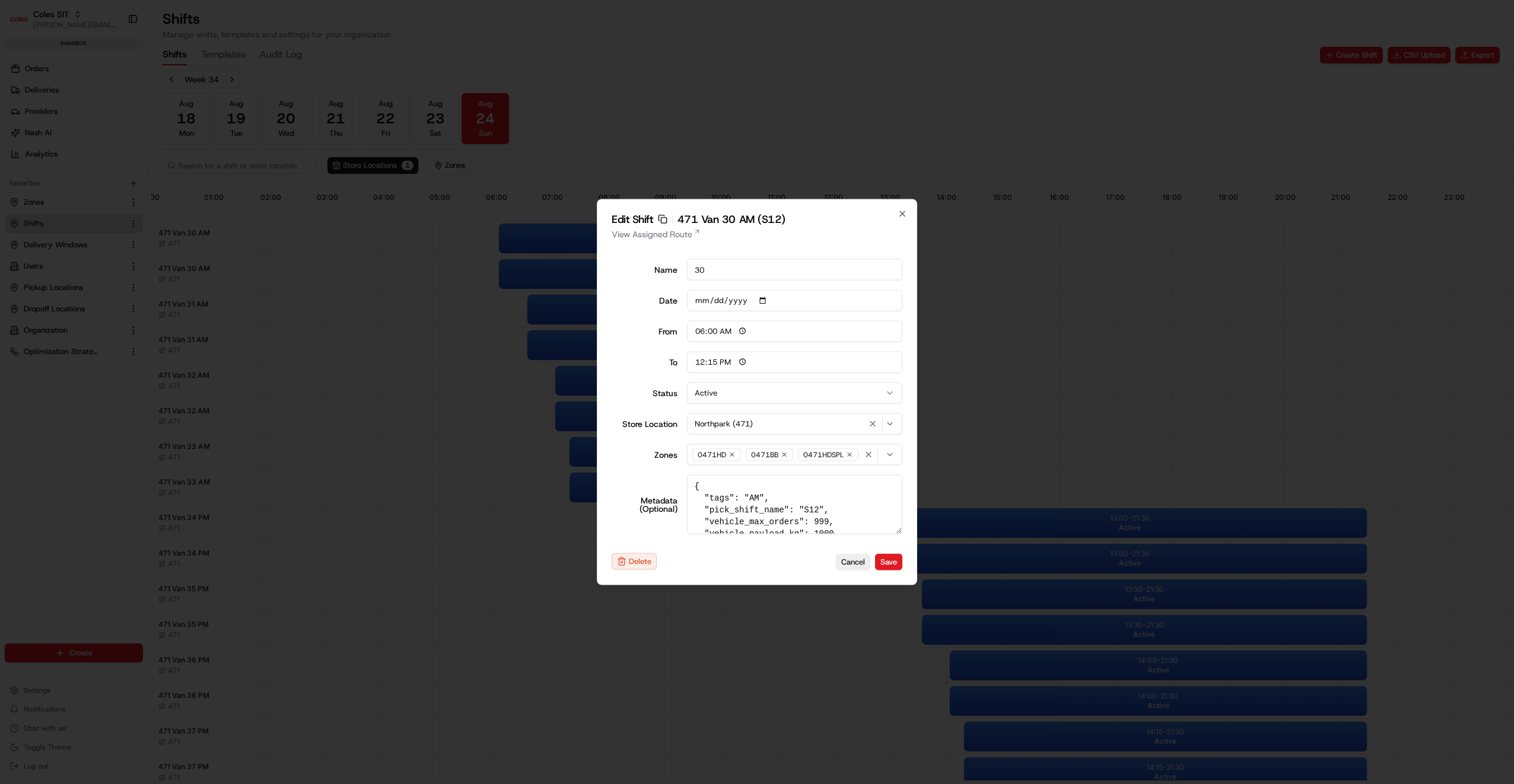
click at [724, 393] on button "Active" at bounding box center [795, 393] width 216 height 21
click at [890, 560] on button "Save" at bounding box center [888, 562] width 27 height 17
type input "14:00"
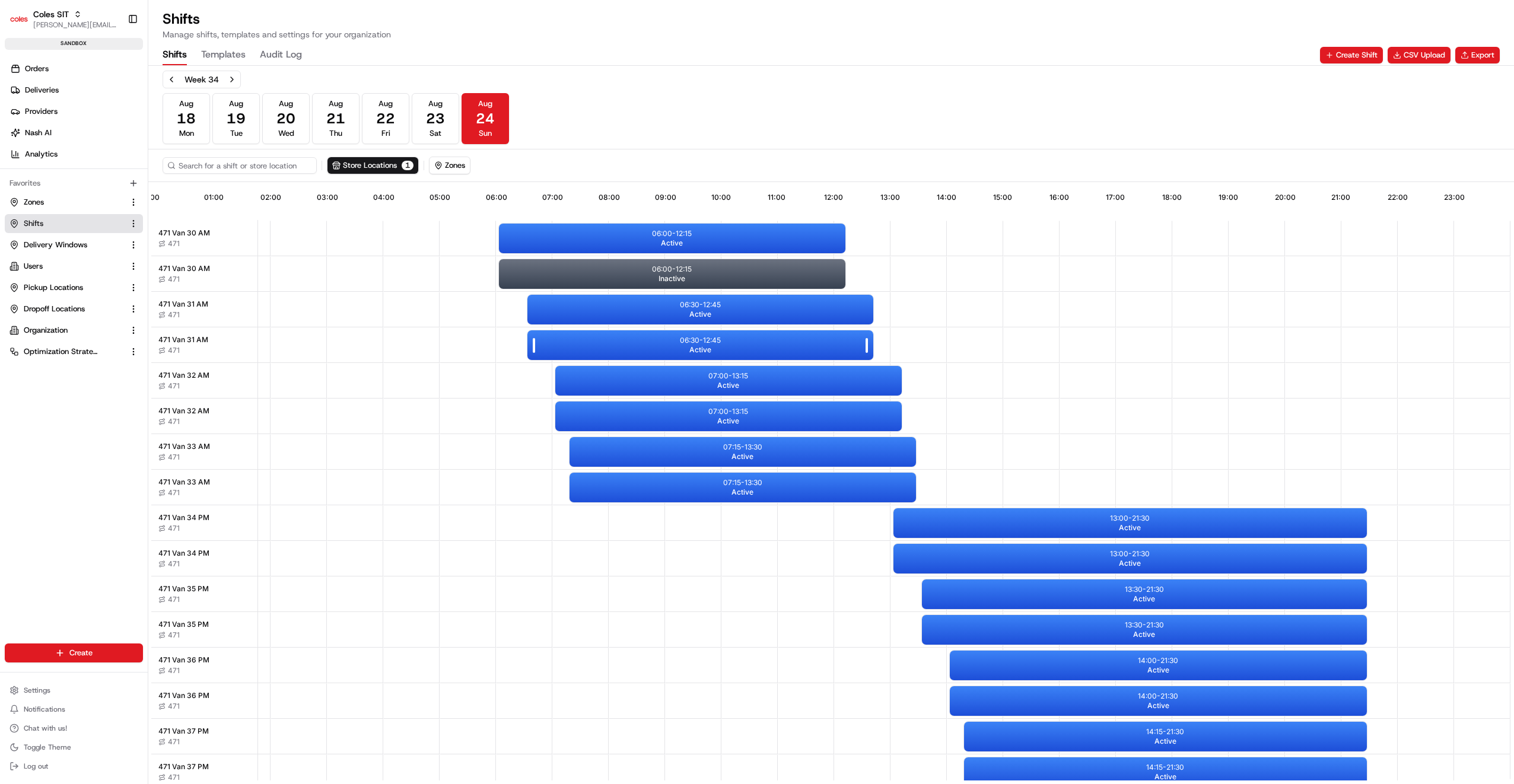
click at [680, 339] on p "06:30 - 12:45" at bounding box center [700, 340] width 41 height 9
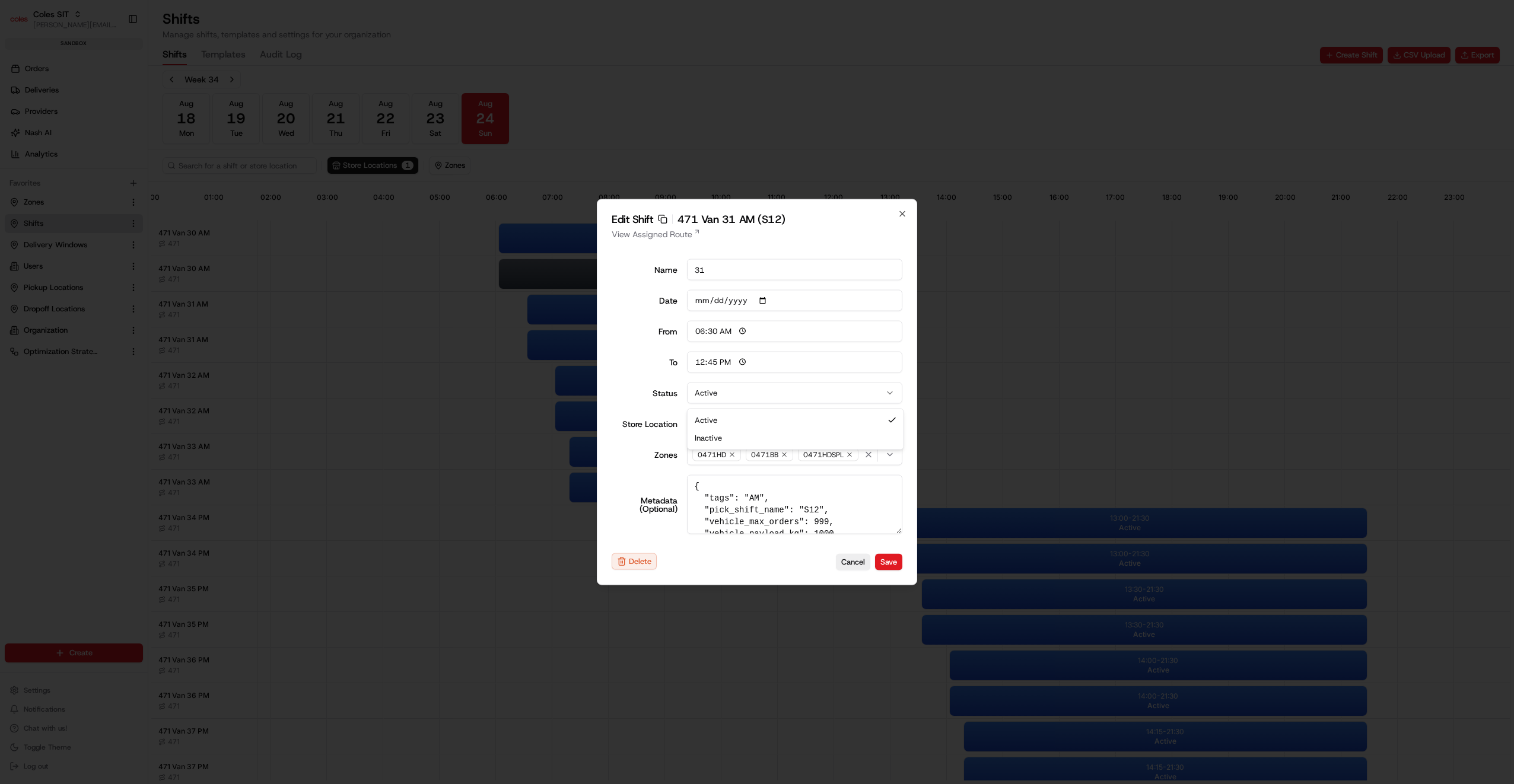
click at [737, 397] on button "Active" at bounding box center [795, 393] width 216 height 21
click at [890, 559] on button "Save" at bounding box center [888, 562] width 27 height 17
type input "06:00"
type input "14:00"
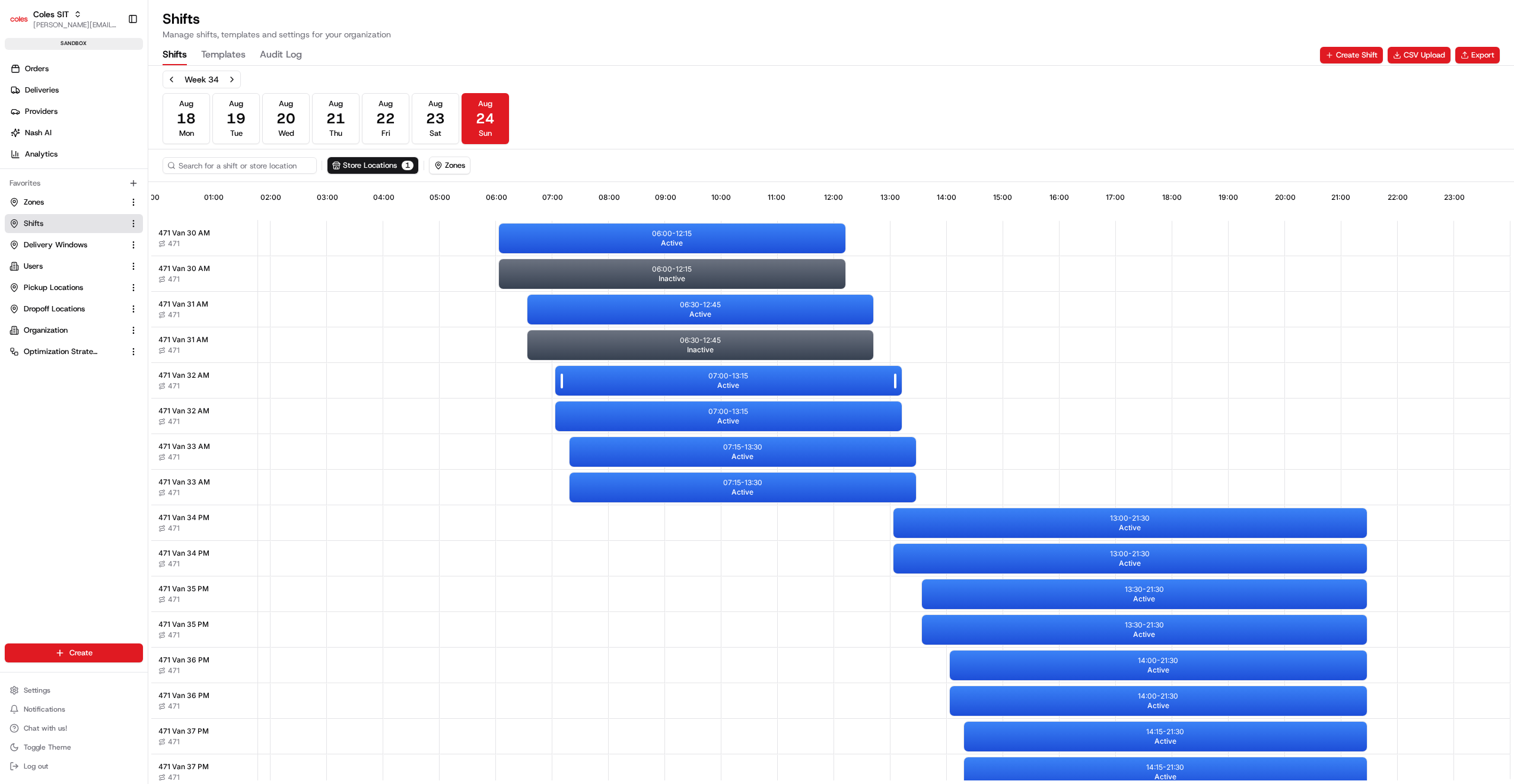
click at [726, 385] on span "Active" at bounding box center [728, 385] width 22 height 9
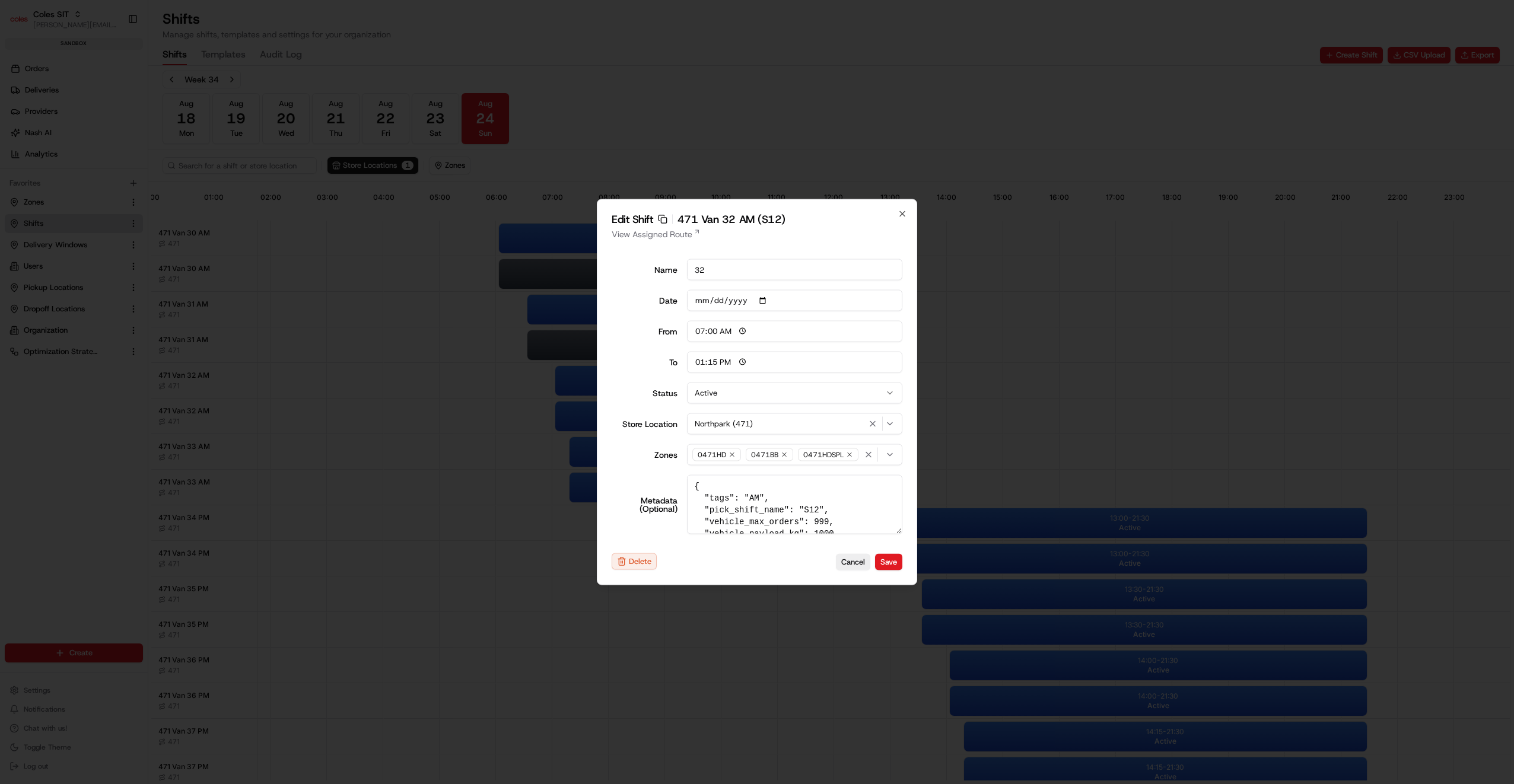
click at [734, 396] on button "Active" at bounding box center [795, 393] width 216 height 21
click at [894, 564] on button "Save" at bounding box center [888, 562] width 27 height 17
type input "06:00"
type input "14:00"
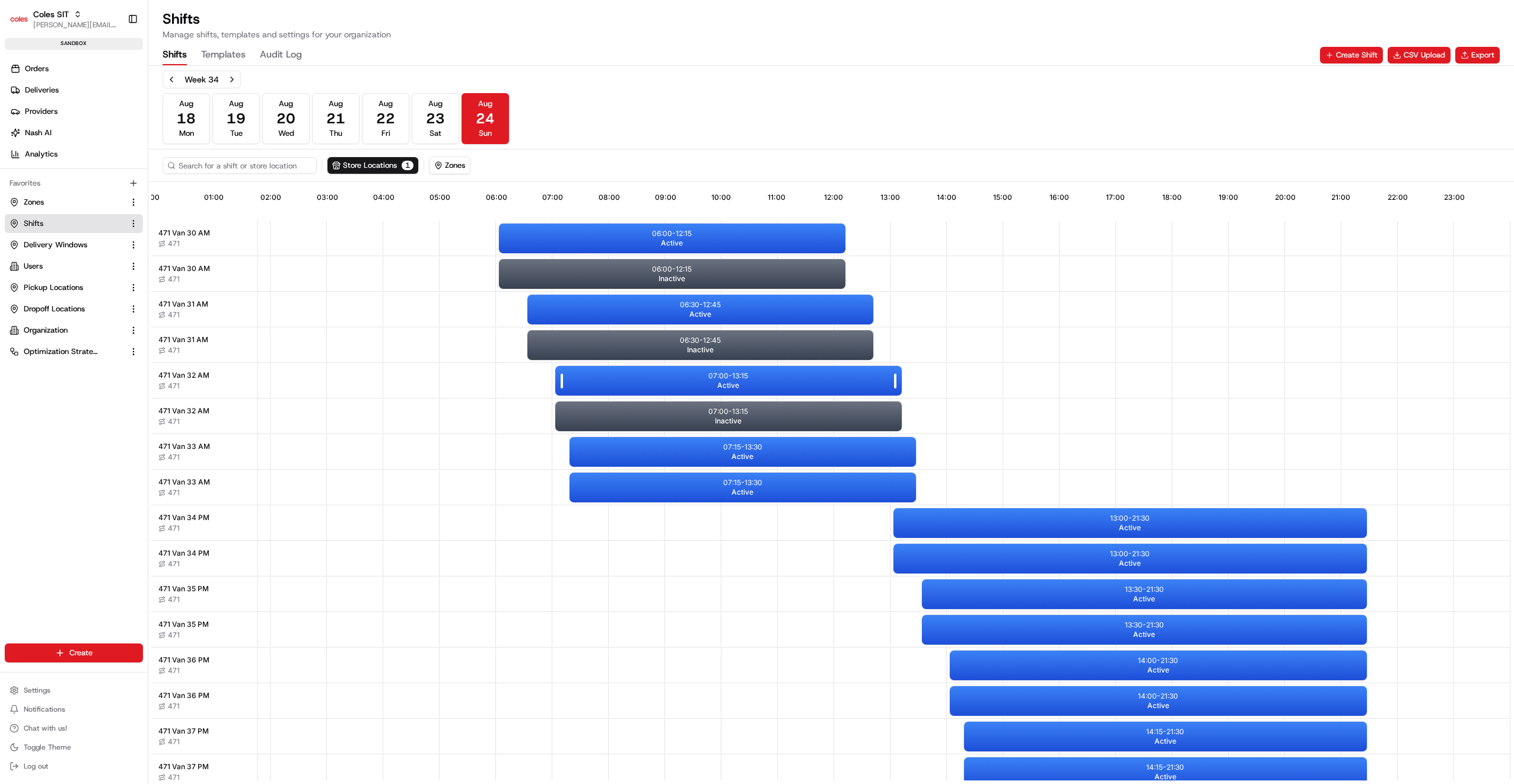
click at [703, 381] on div "07:00 - 13:15 Active" at bounding box center [729, 381] width 347 height 30
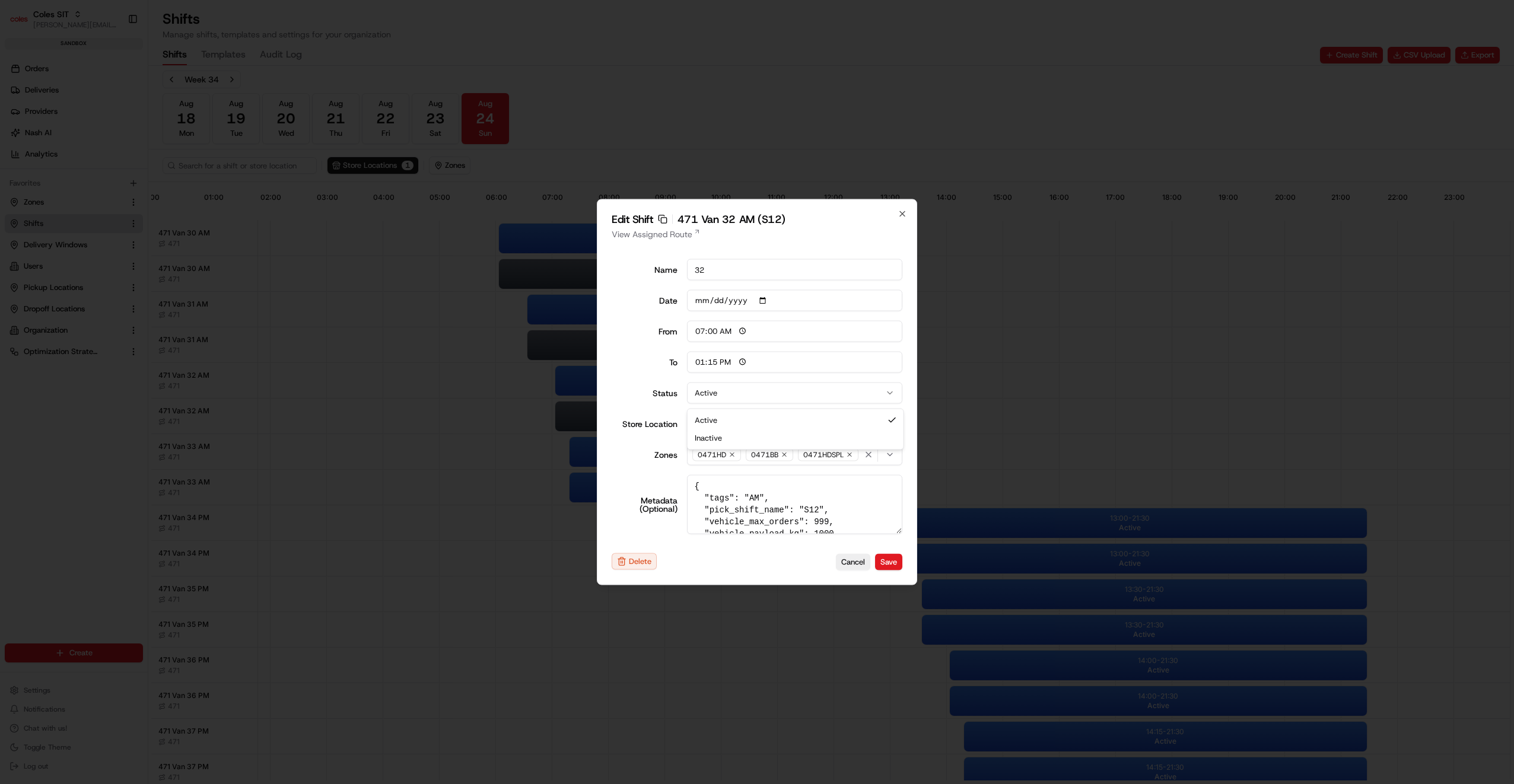
click at [742, 397] on button "Active" at bounding box center [795, 393] width 216 height 21
click at [884, 559] on button "Save" at bounding box center [888, 562] width 27 height 17
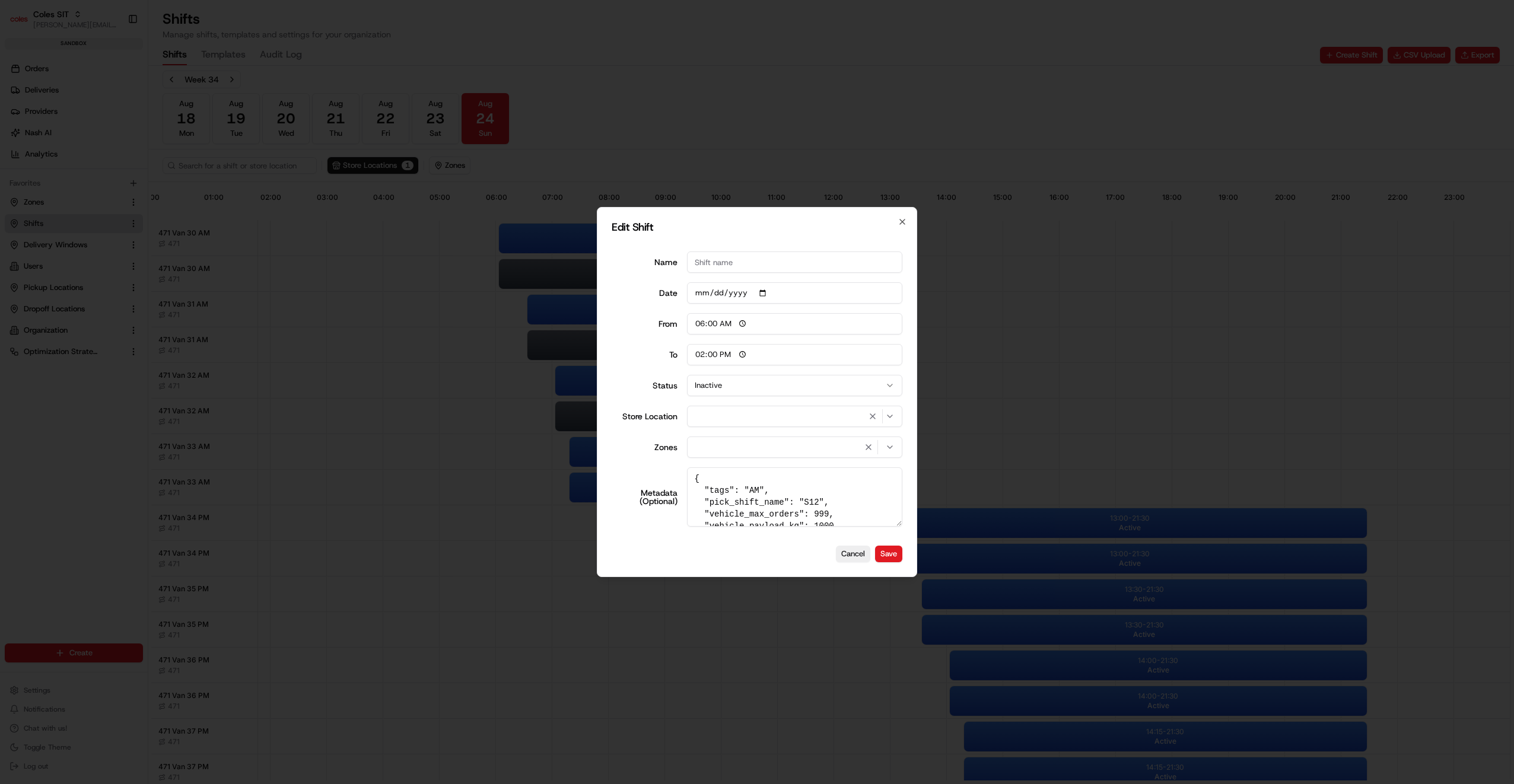
type input "06:00"
type input "14:00"
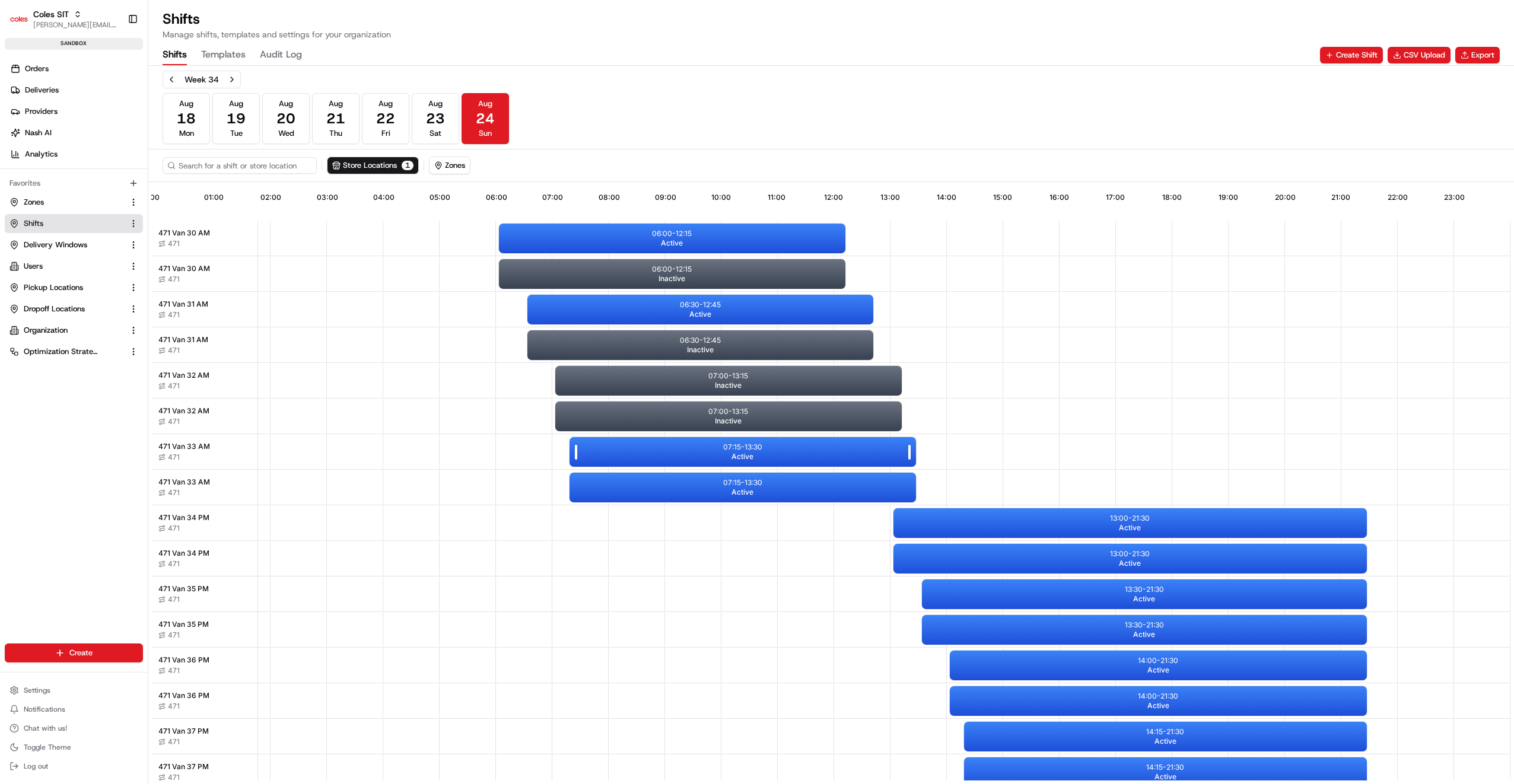
click at [710, 448] on div "07:15 - 13:30 Active" at bounding box center [743, 452] width 347 height 30
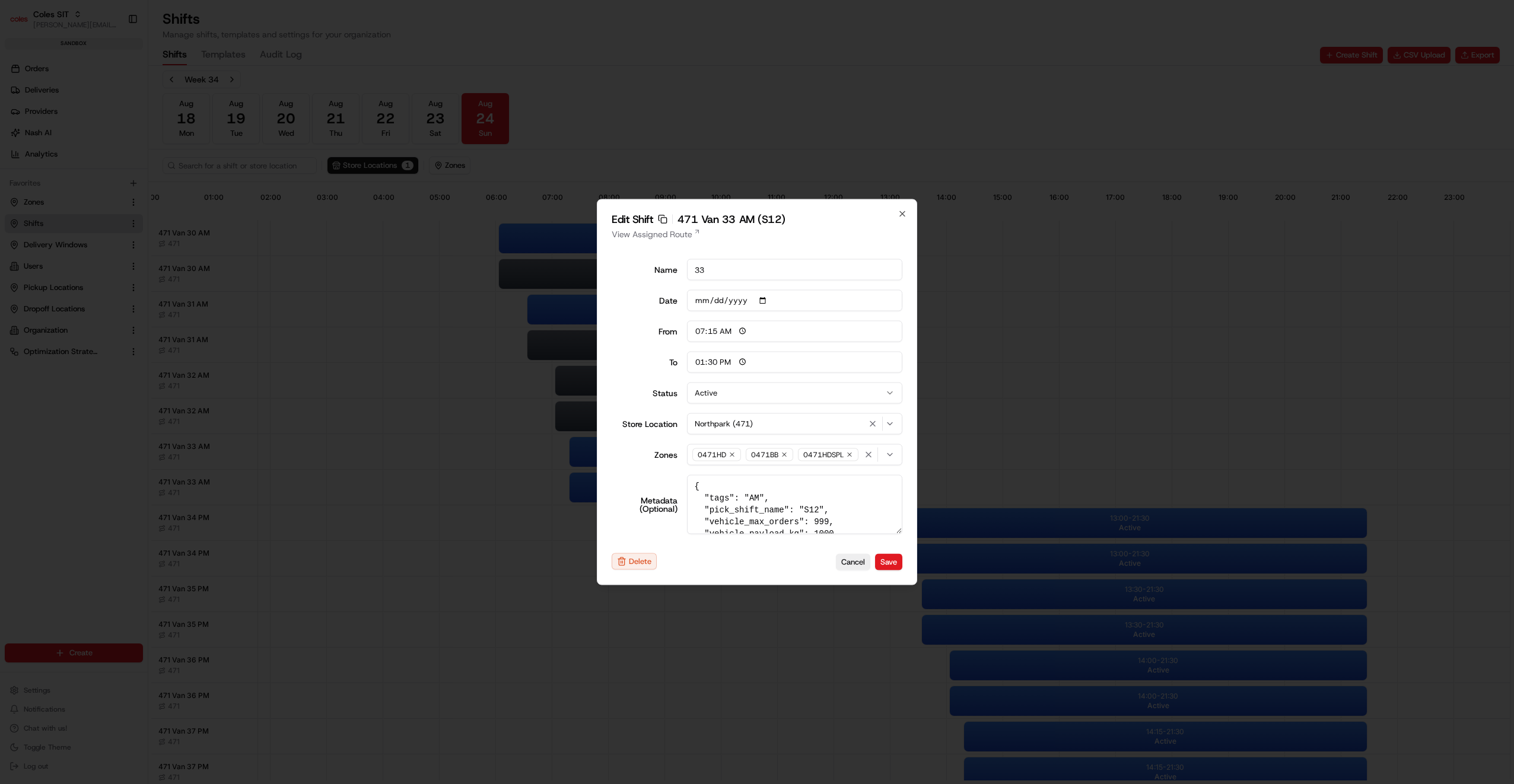
click at [753, 398] on button "Active" at bounding box center [795, 393] width 216 height 21
click at [894, 563] on button "Save" at bounding box center [888, 562] width 27 height 17
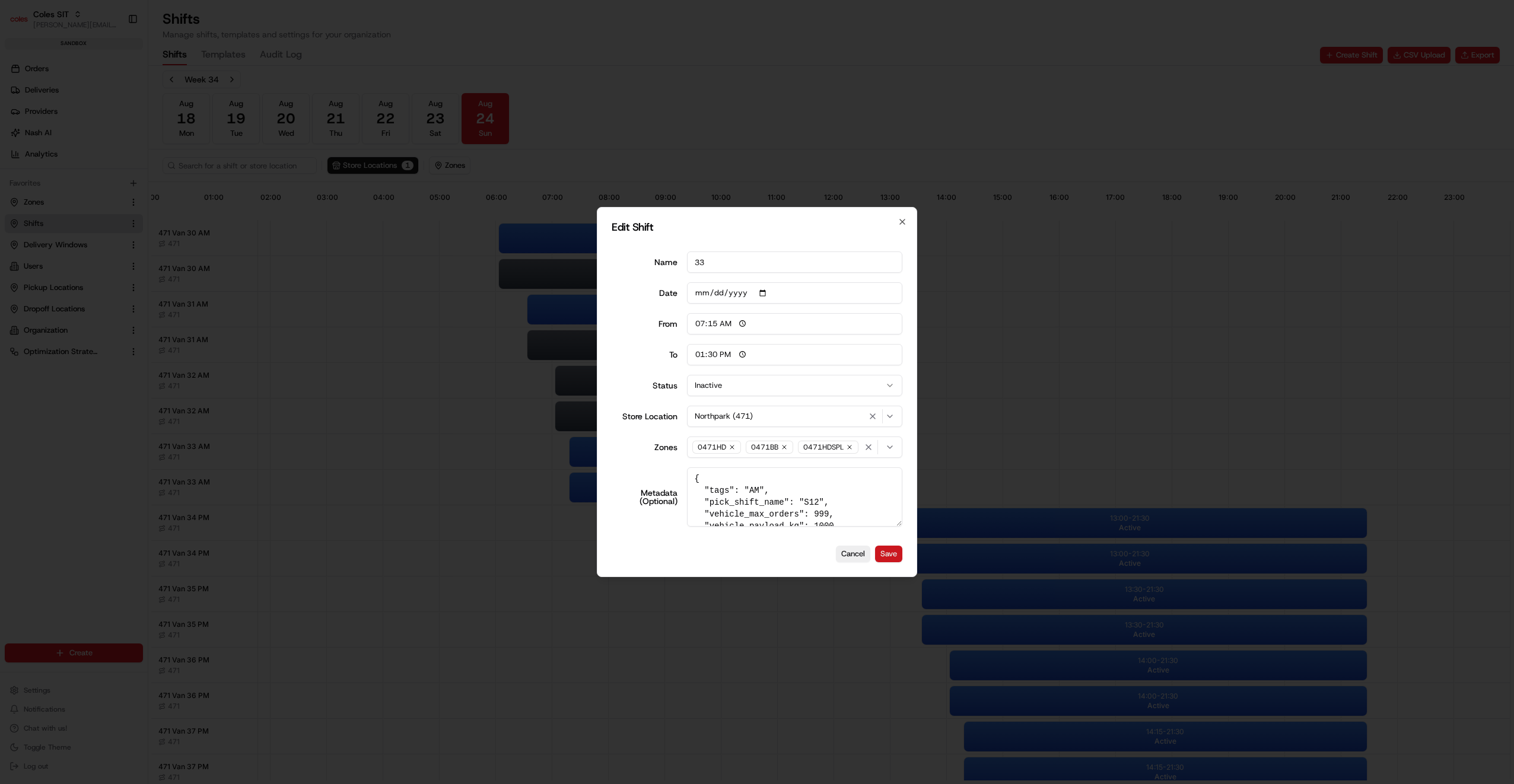
type input "06:00"
type input "14:00"
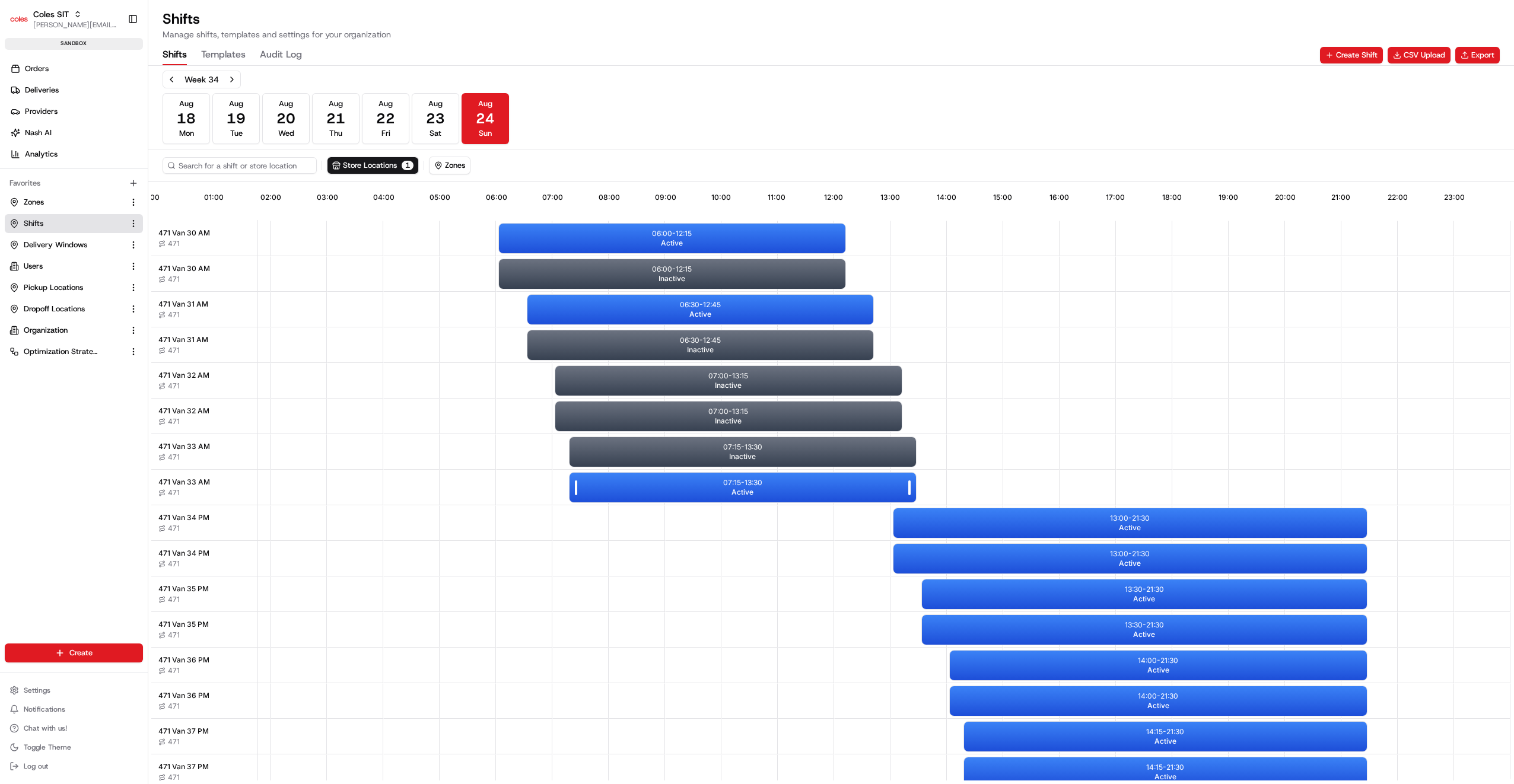
click at [762, 481] on div "07:15 - 13:30 Active" at bounding box center [743, 487] width 347 height 30
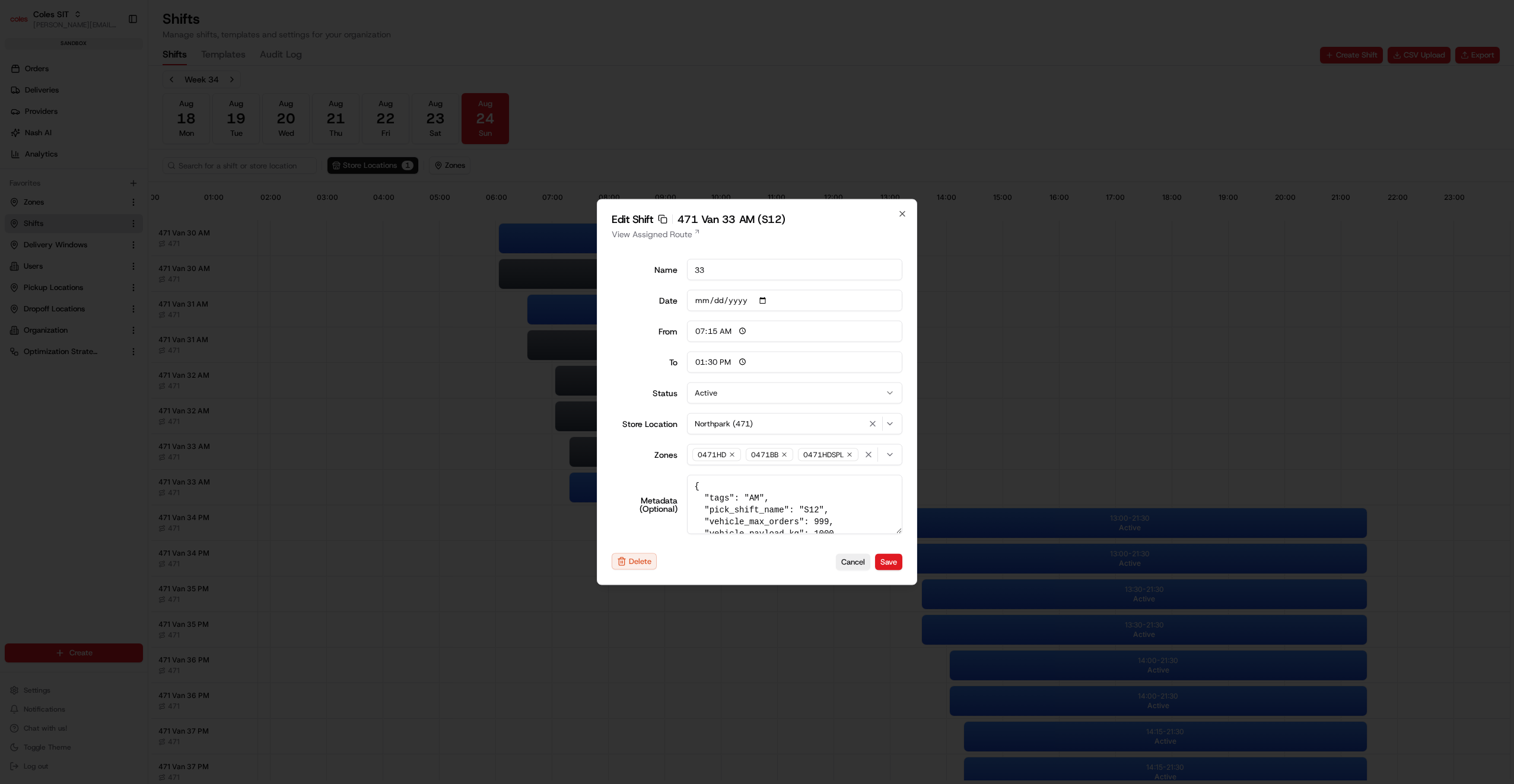
click at [735, 392] on button "Active" at bounding box center [795, 393] width 216 height 21
click at [888, 559] on button "Save" at bounding box center [888, 562] width 27 height 17
type input "06:00"
type input "14:00"
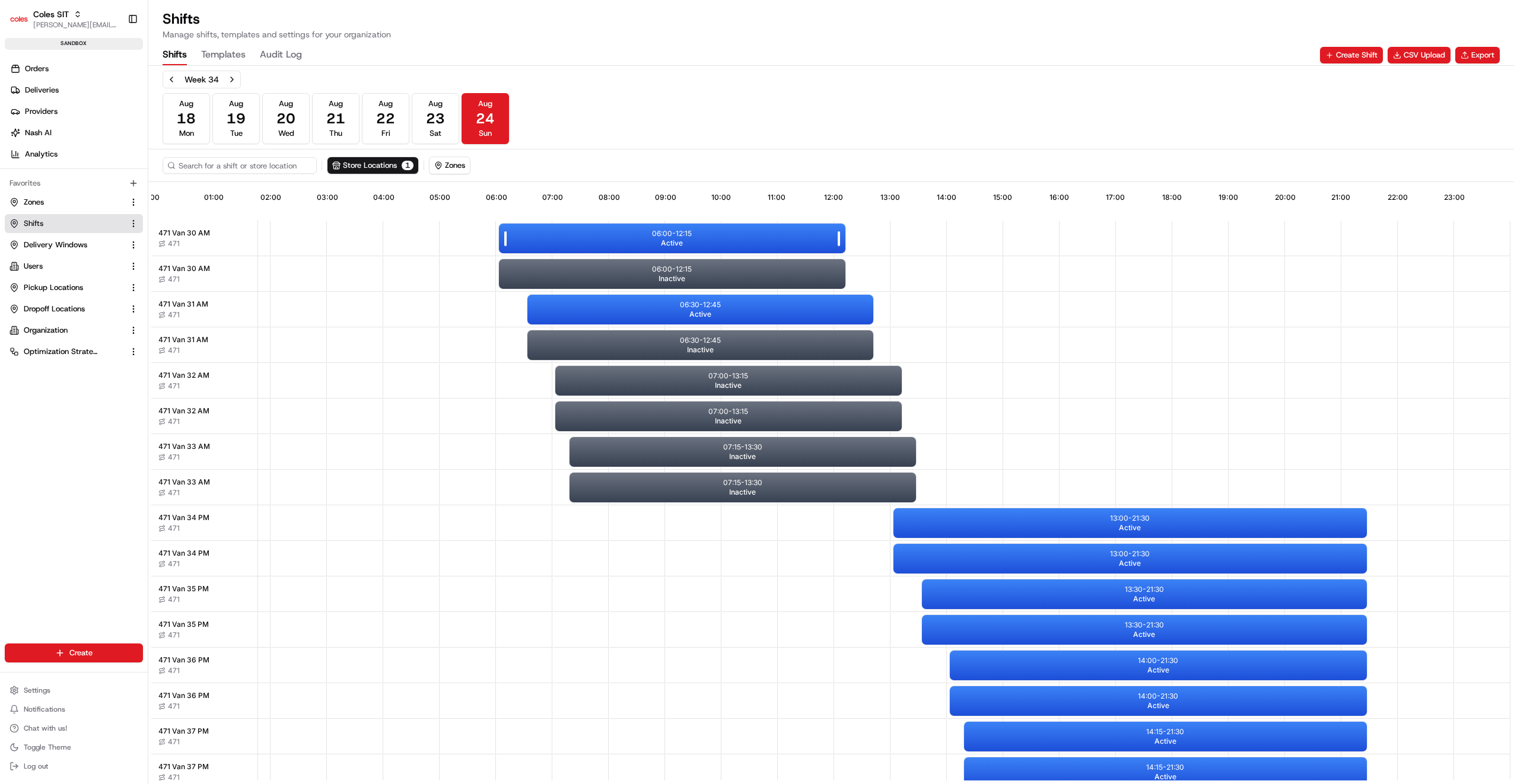
click at [631, 233] on div "06:00 - 12:15 Active" at bounding box center [672, 238] width 347 height 30
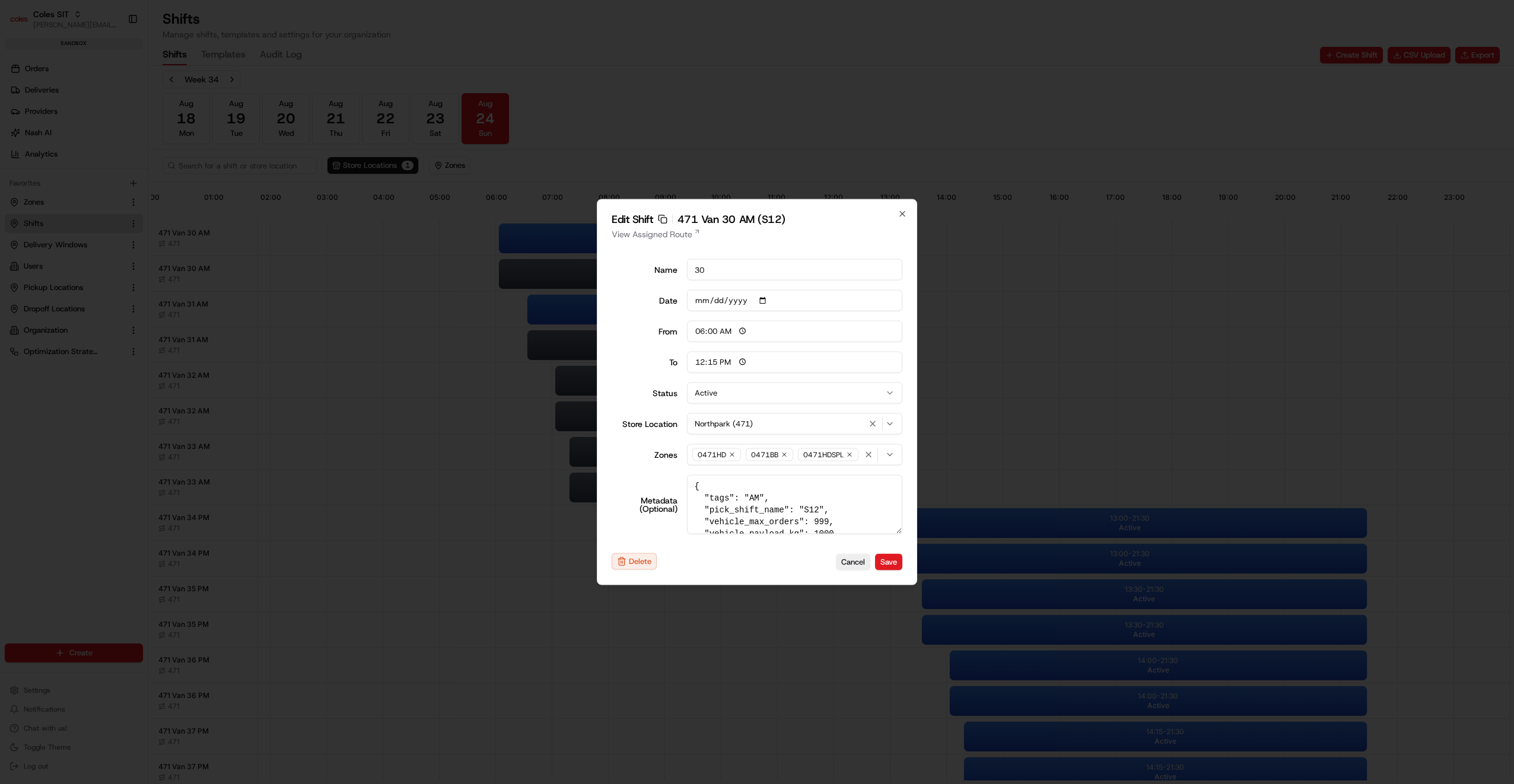
scroll to position [59, 0]
click at [818, 480] on textarea "{ "tags": "AM", "pick_shift_name": "S12", "vehicle_max_orders": 999, "vehicle_p…" at bounding box center [795, 505] width 216 height 59
type textarea "{ "tags": "AM", "pick_shift_name": "S12", "vehicle_max_orders": 999, "vehicle_p…"
click at [888, 560] on button "Save" at bounding box center [888, 562] width 27 height 17
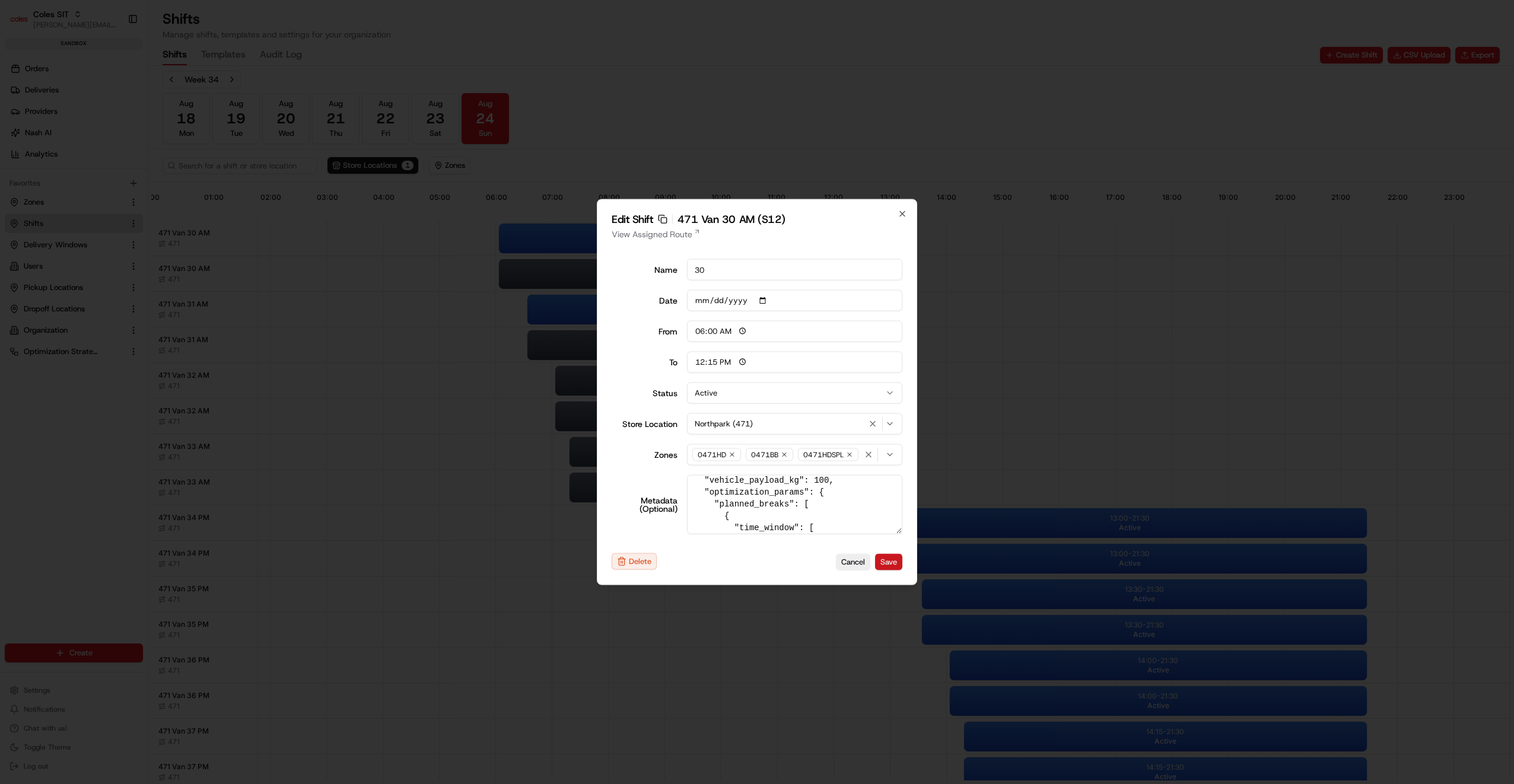
type input "14:00"
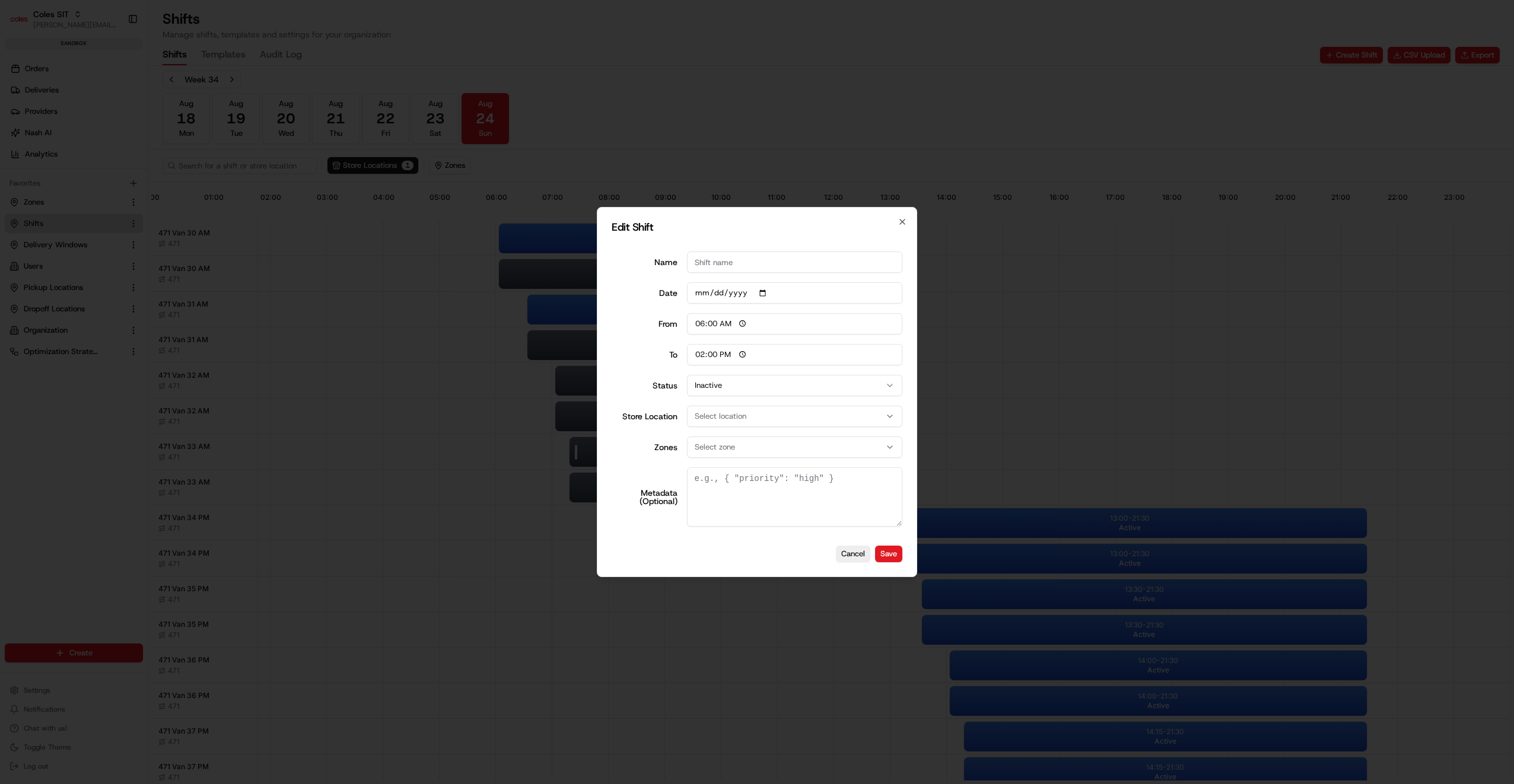
scroll to position [0, 0]
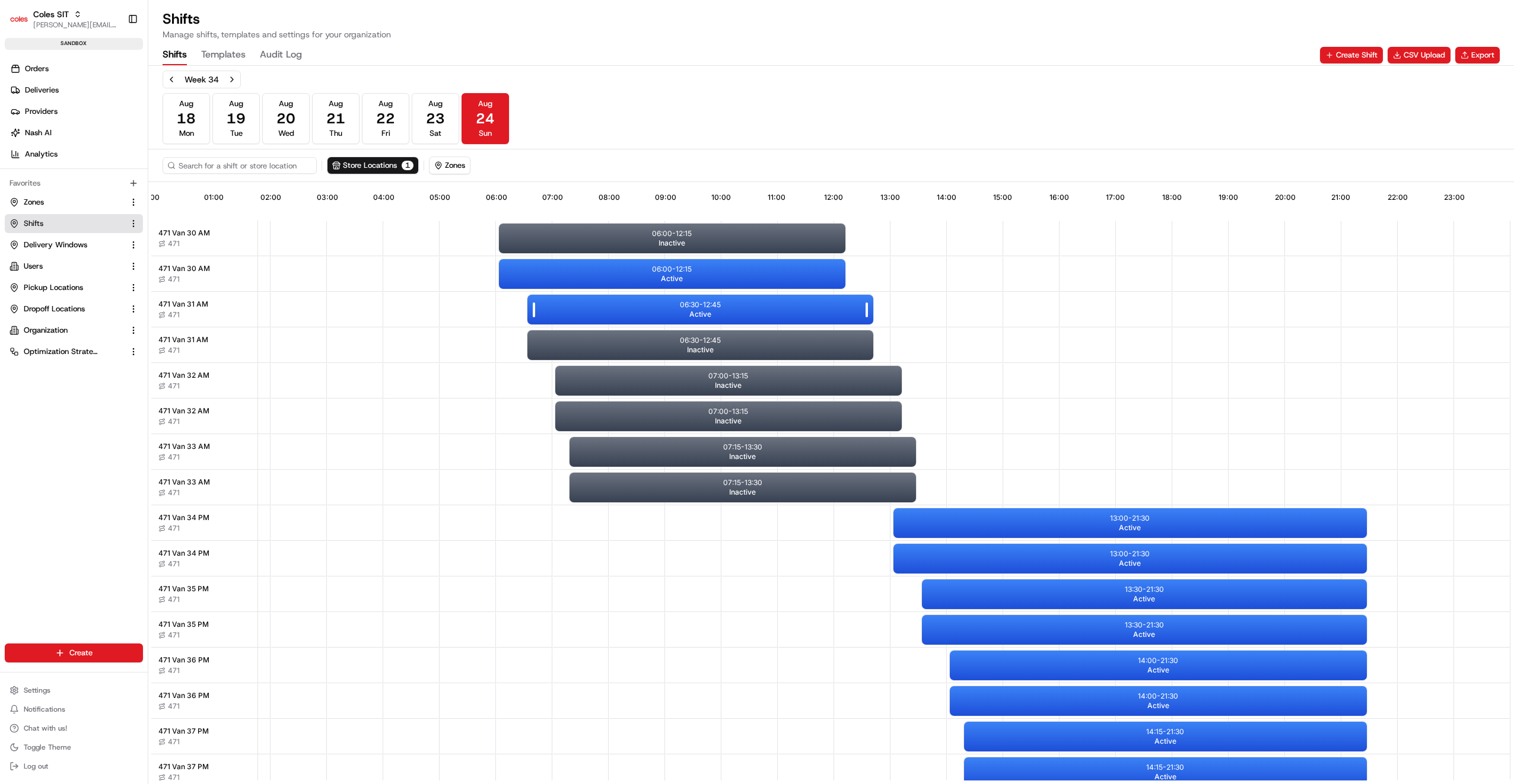
click at [688, 301] on p "06:30 - 12:45" at bounding box center [700, 304] width 41 height 9
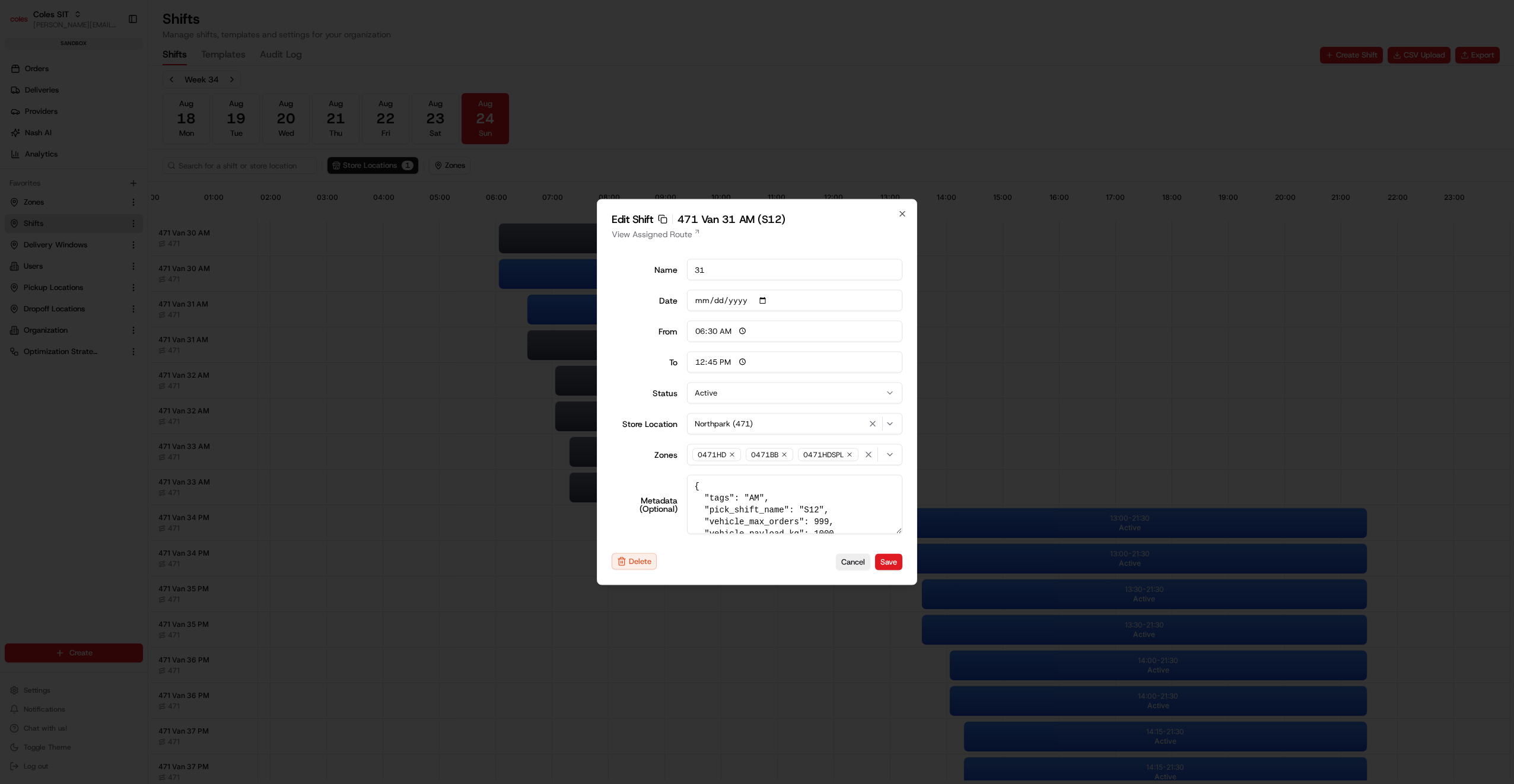
click at [816, 520] on textarea "{ "tags": "AM", "pick_shift_name": "S12", "vehicle_max_orders": 999, "vehicle_p…" at bounding box center [795, 505] width 216 height 59
type textarea "{ "tags": "AM", "pick_shift_name": "S12", "vehicle_max_orders": 999, "vehicle_p…"
click at [889, 565] on button "Save" at bounding box center [888, 562] width 27 height 17
type input "06:00"
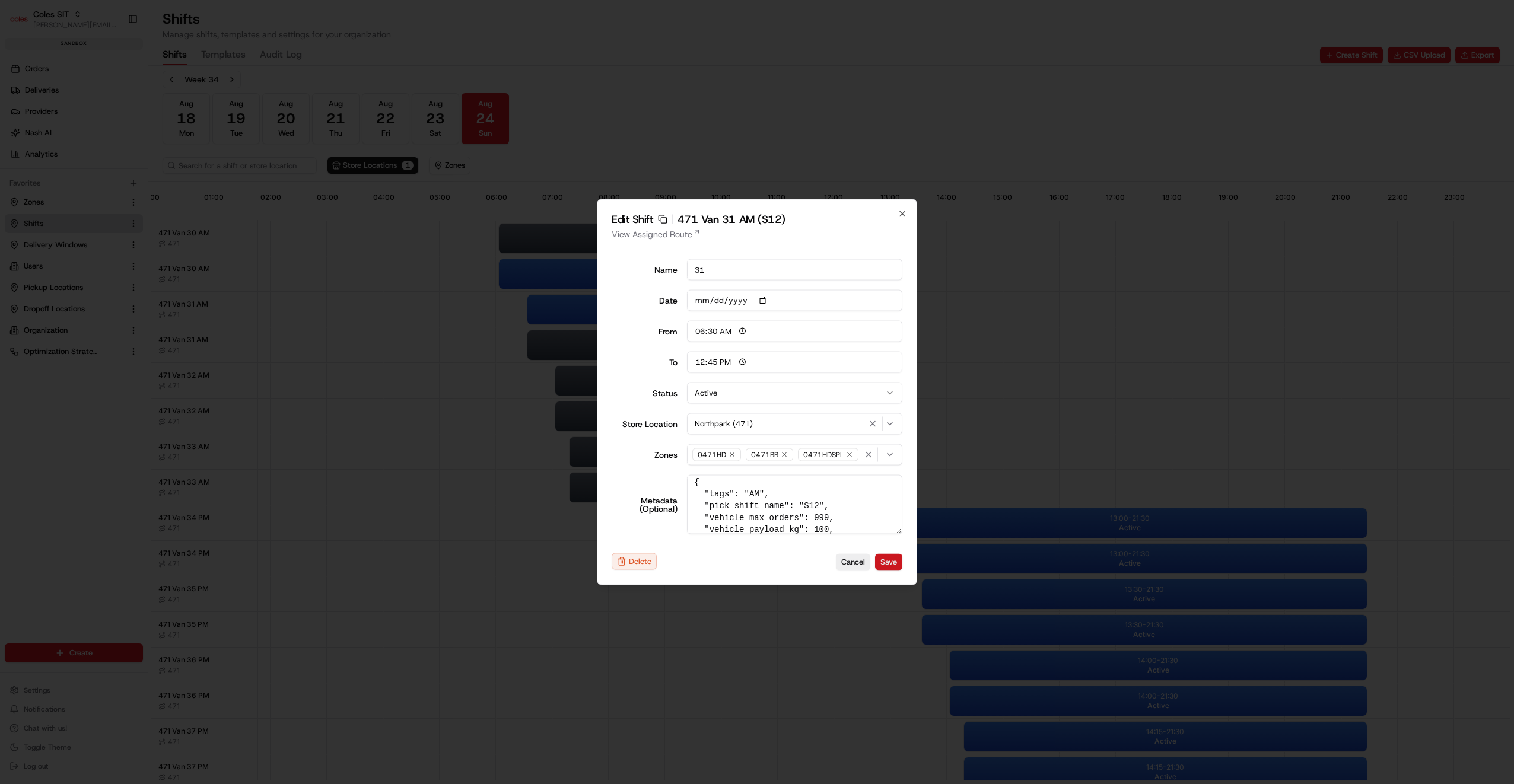
type input "14:00"
